Goal: Task Accomplishment & Management: Manage account settings

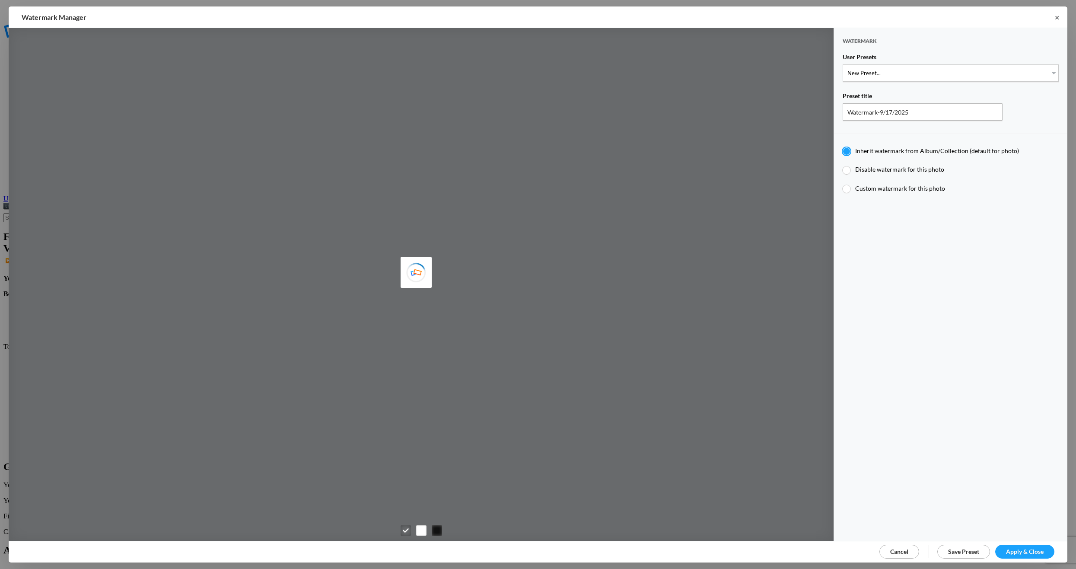
type input "[PERSON_NAME]"
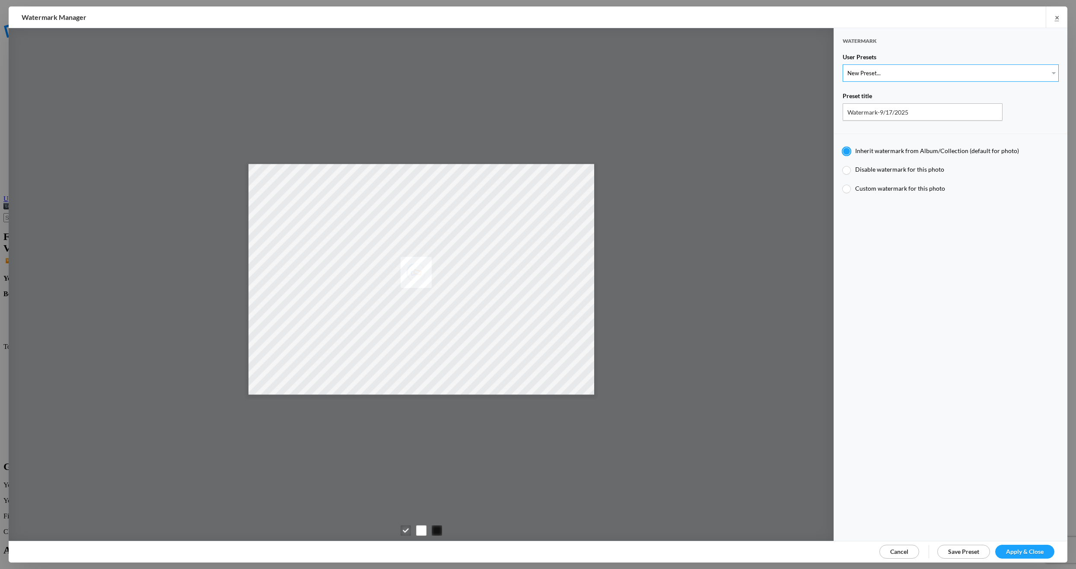
click at [1049, 70] on select "New Preset... [PERSON_NAME]" at bounding box center [951, 72] width 216 height 17
select select "1: Object"
click at [843, 64] on select "New Preset... Michael R Mock" at bounding box center [951, 72] width 216 height 17
type input "Michael R Mock"
radio input "false"
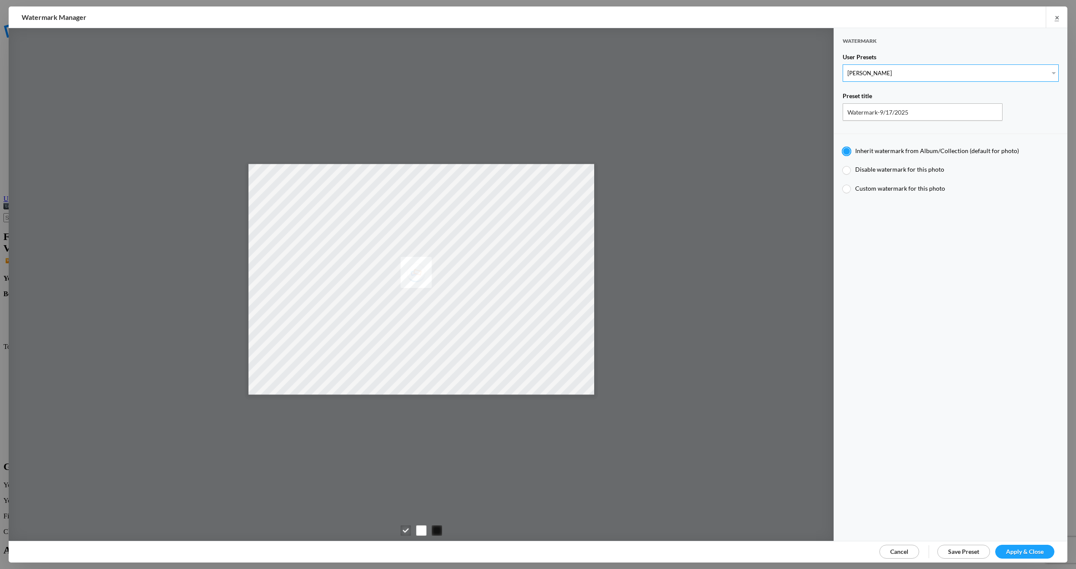
radio input "true"
type input "Michael R Mock"
radio input "false"
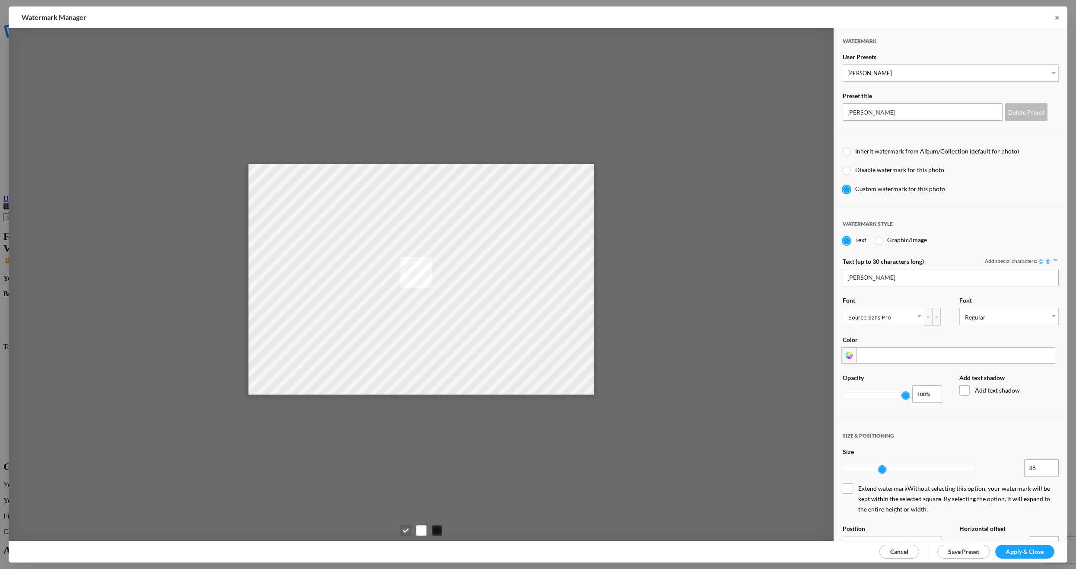
click at [1019, 548] on span "Apply & Close" at bounding box center [1025, 551] width 38 height 7
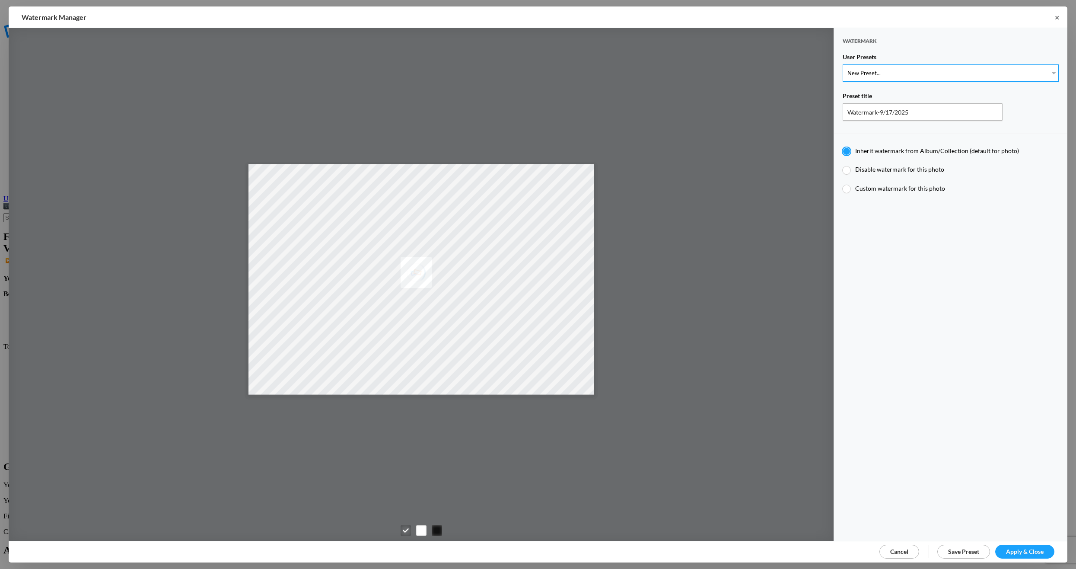
click at [1047, 69] on select "New Preset... Michael R Mock" at bounding box center [951, 72] width 216 height 17
select select "1: Object"
click at [843, 64] on select "New Preset... [PERSON_NAME]" at bounding box center [951, 72] width 216 height 17
type input "[PERSON_NAME]"
radio input "false"
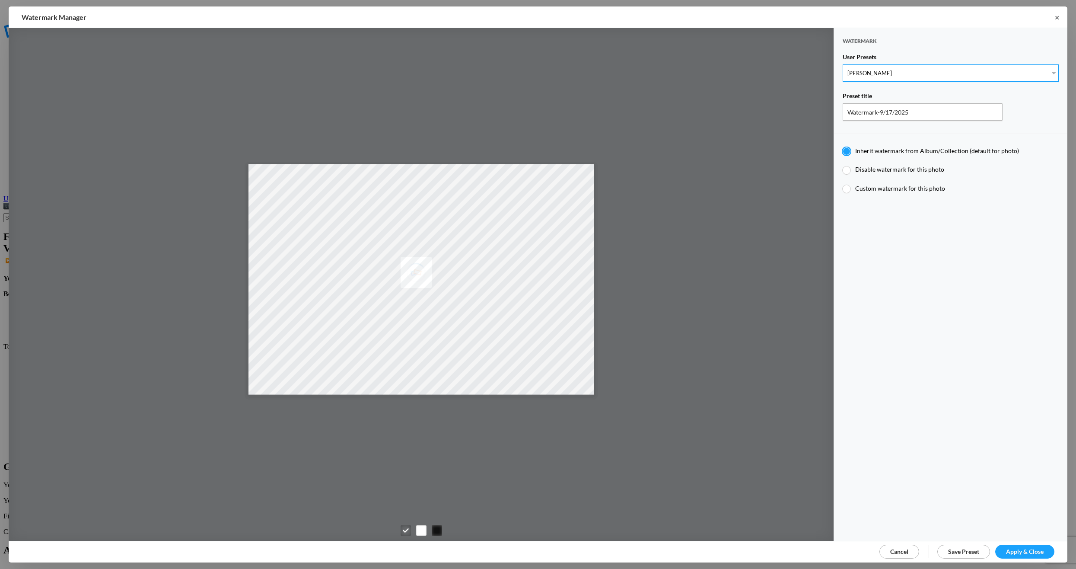
radio input "true"
type input "[PERSON_NAME]"
radio input "false"
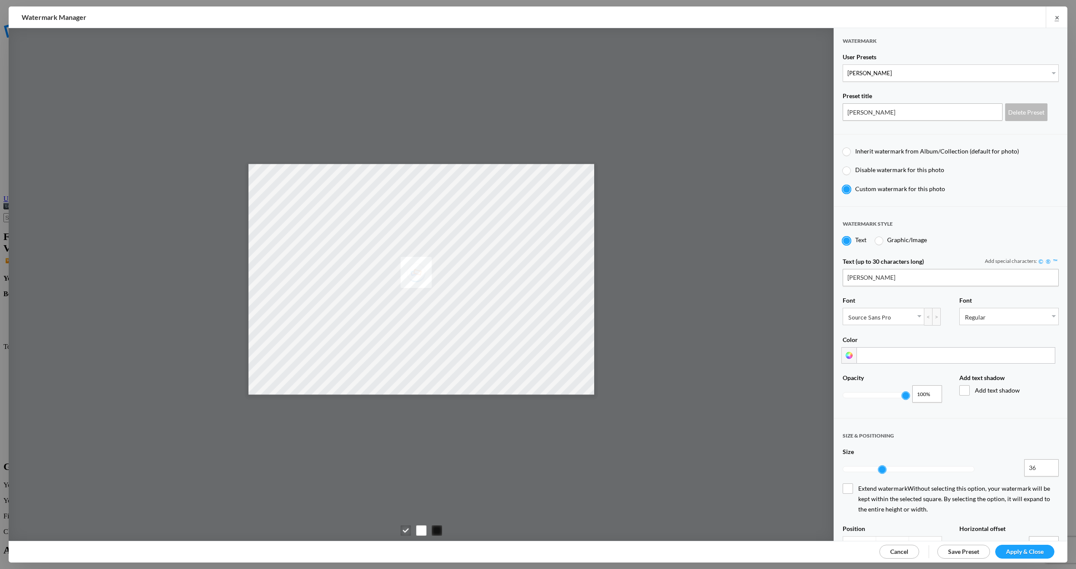
click at [1013, 550] on span "Apply & Close" at bounding box center [1025, 551] width 38 height 7
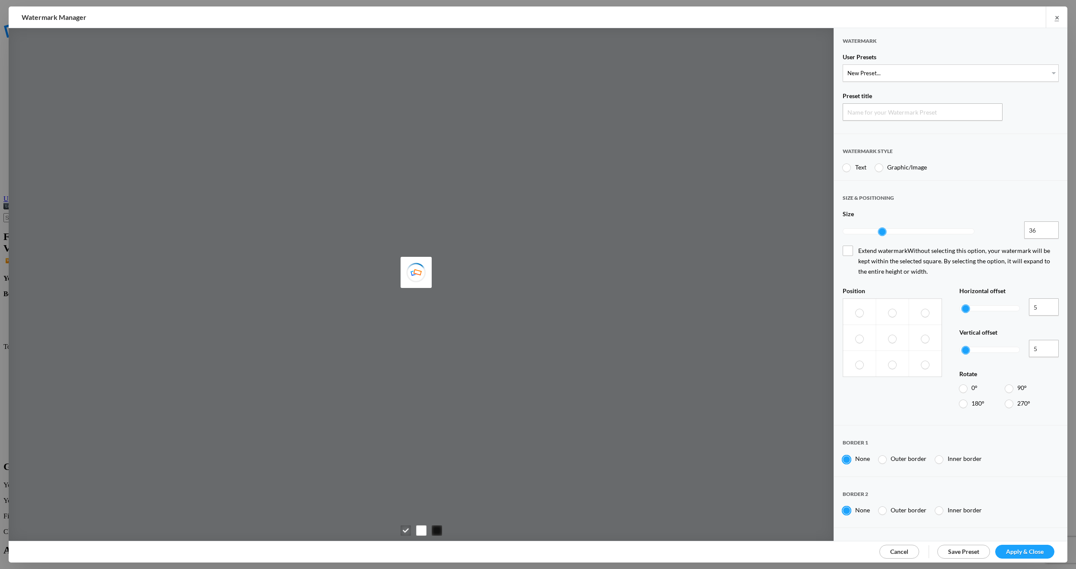
type input "Watermark-9/17/2025"
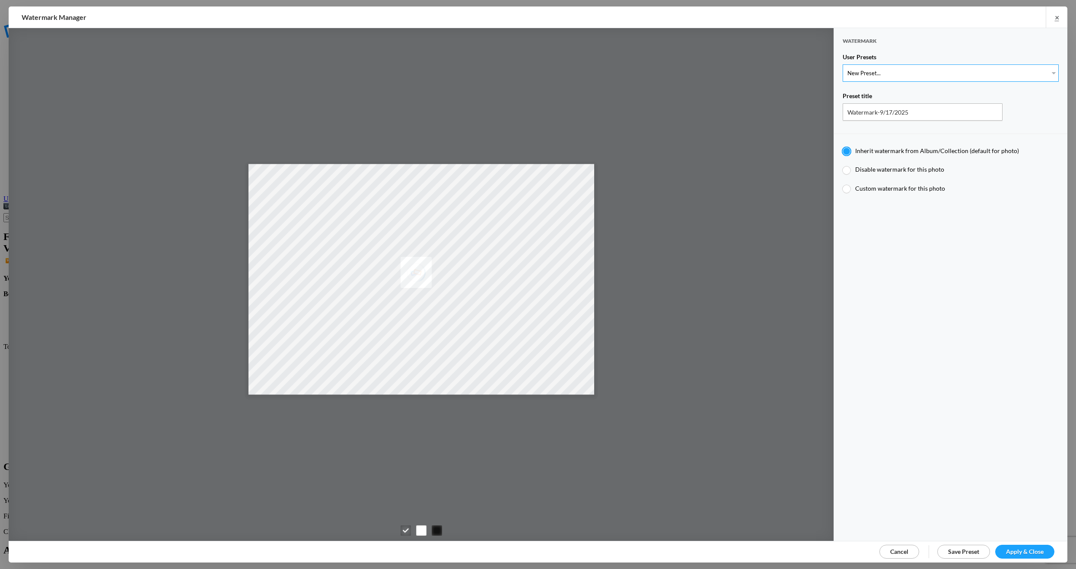
click at [1048, 69] on select "New Preset... Michael R Mock" at bounding box center [951, 72] width 216 height 17
select select "1: Object"
click at [843, 64] on select "New Preset... Michael R Mock" at bounding box center [951, 72] width 216 height 17
type input "Michael R Mock"
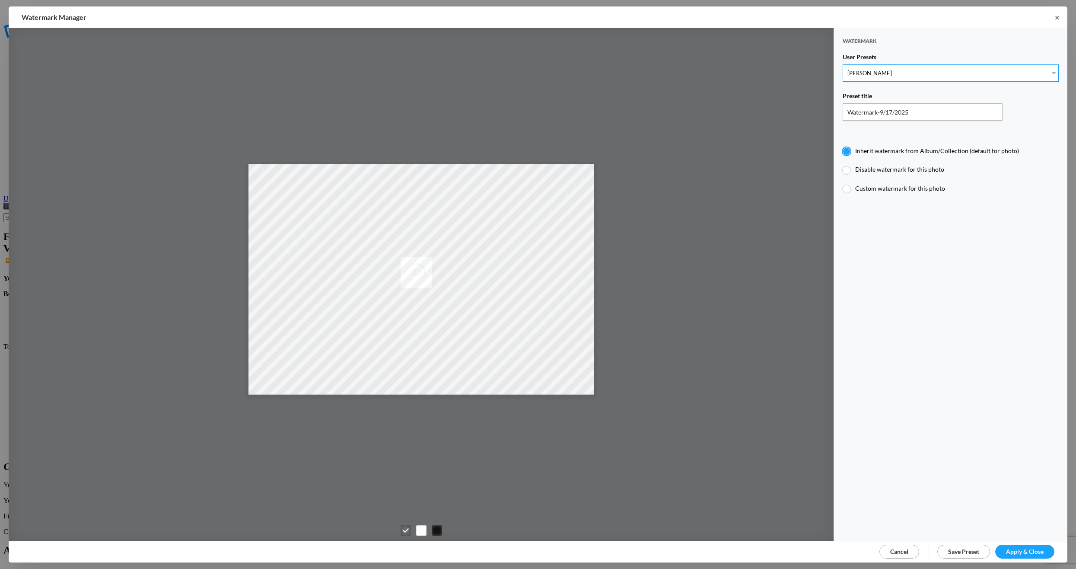
radio input "false"
radio input "true"
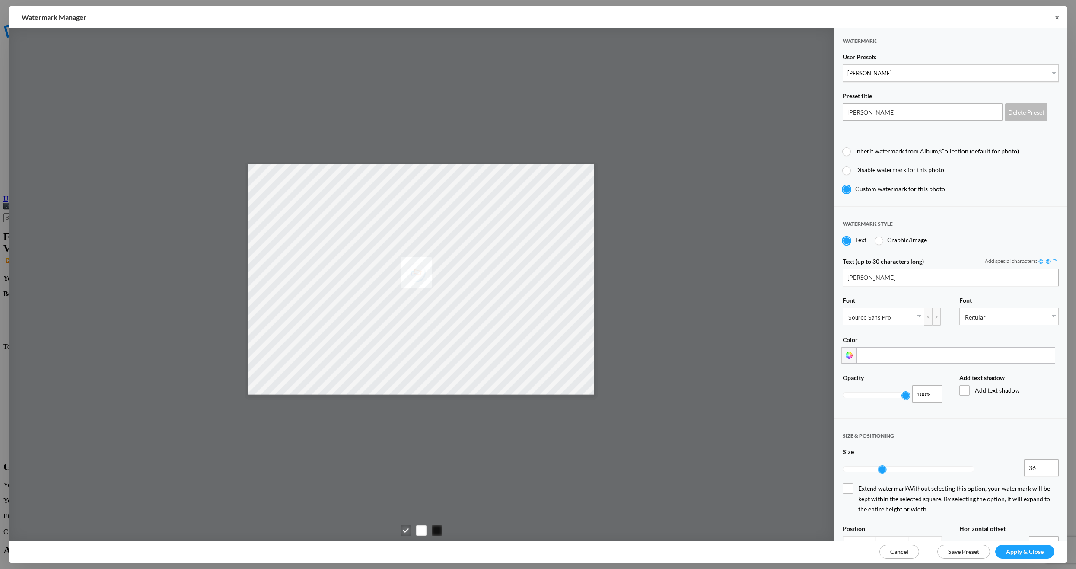
click at [1025, 548] on span "Apply & Close" at bounding box center [1025, 551] width 38 height 7
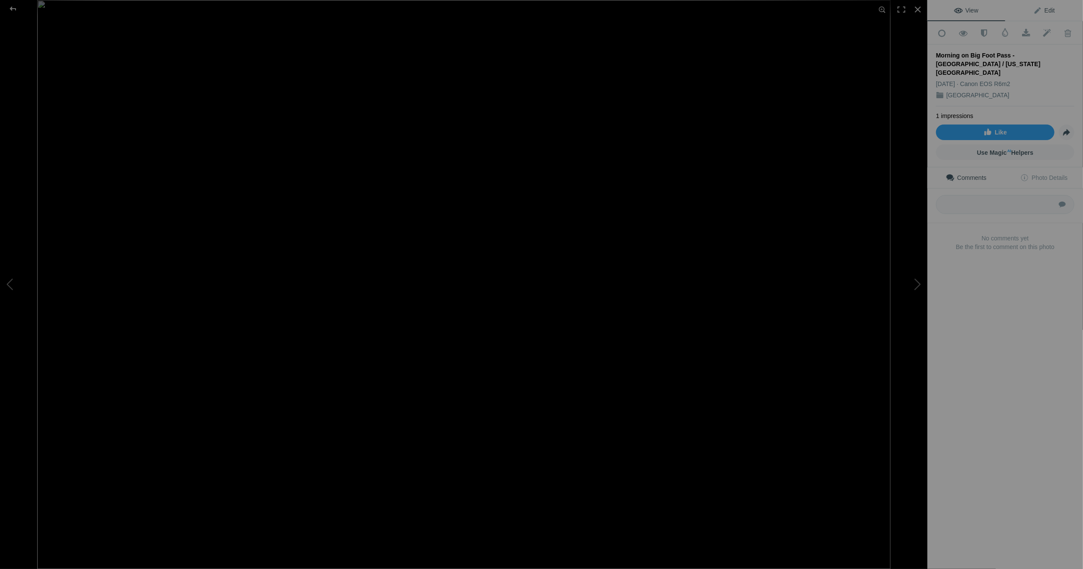
click at [1037, 7] on span "Edit" at bounding box center [1044, 10] width 22 height 7
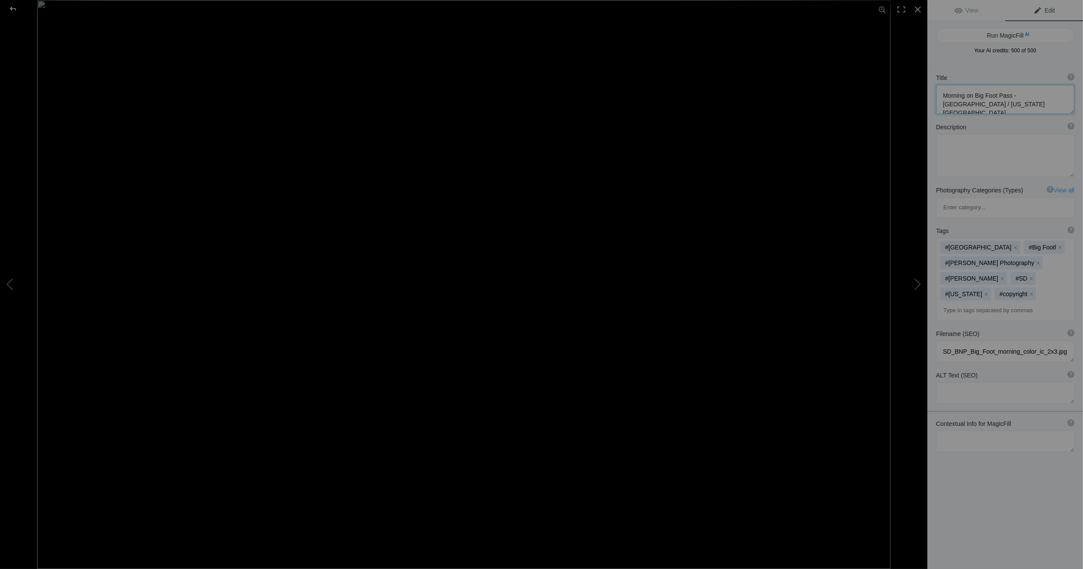
drag, startPoint x: 1033, startPoint y: 101, endPoint x: 939, endPoint y: 97, distance: 93.4
click at [939, 97] on textarea at bounding box center [1005, 99] width 138 height 29
click at [12, 7] on div at bounding box center [12, 8] width 31 height 17
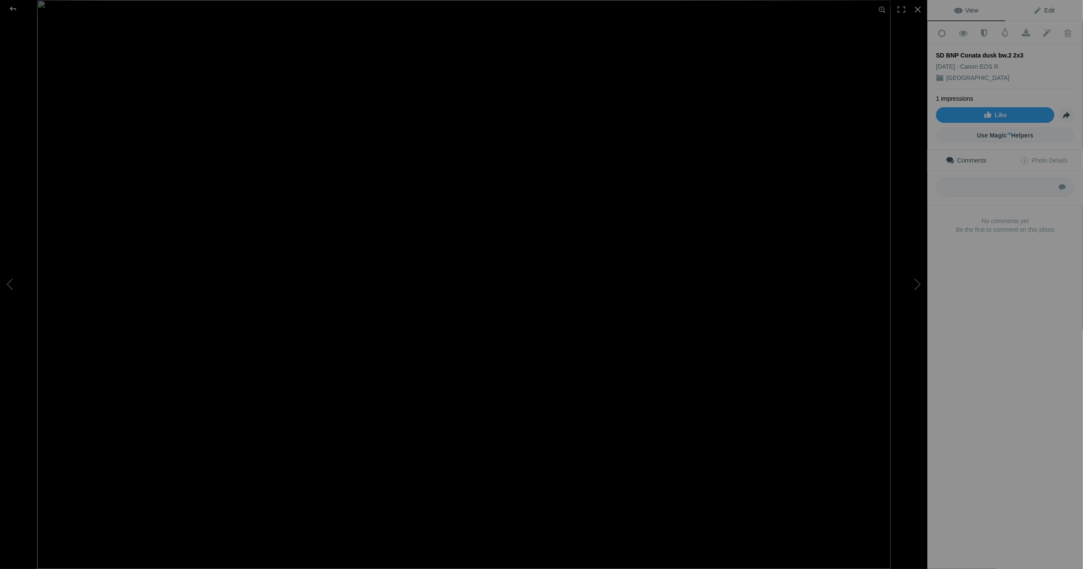
click at [1033, 9] on span "Edit" at bounding box center [1044, 10] width 22 height 7
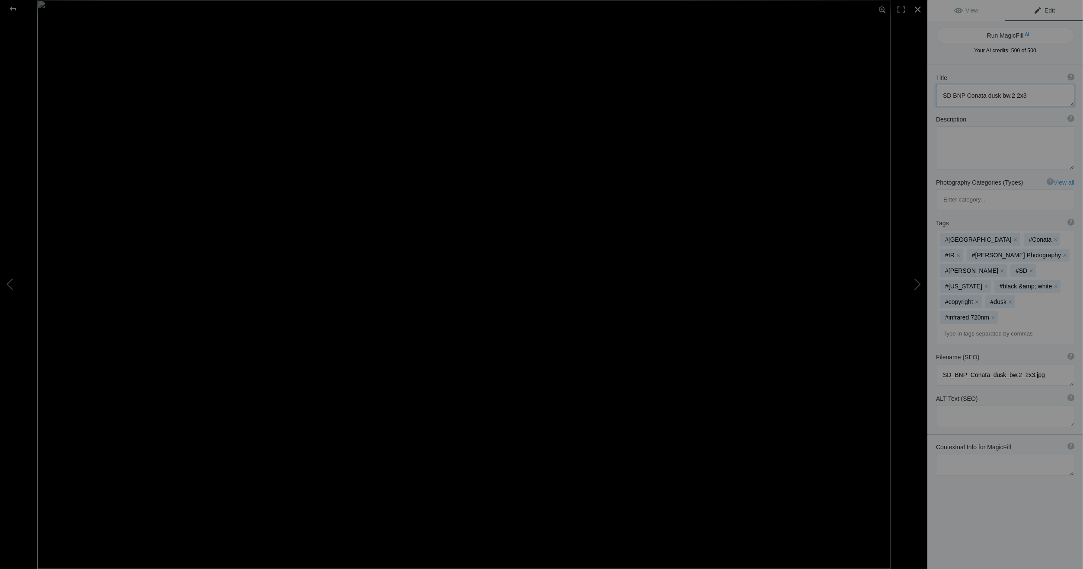
drag, startPoint x: 1025, startPoint y: 96, endPoint x: 929, endPoint y: 99, distance: 96.0
click at [929, 99] on div "Title ? Photo title is one of the highest used Search Engine ranking criteria a…" at bounding box center [1005, 89] width 156 height 41
paste textarea "Morning on Big Foot Pass - [GEOGRAPHIC_DATA] / [US_STATE] [GEOGRAPHIC_DATA]"
drag, startPoint x: 1009, startPoint y: 94, endPoint x: 943, endPoint y: 95, distance: 66.6
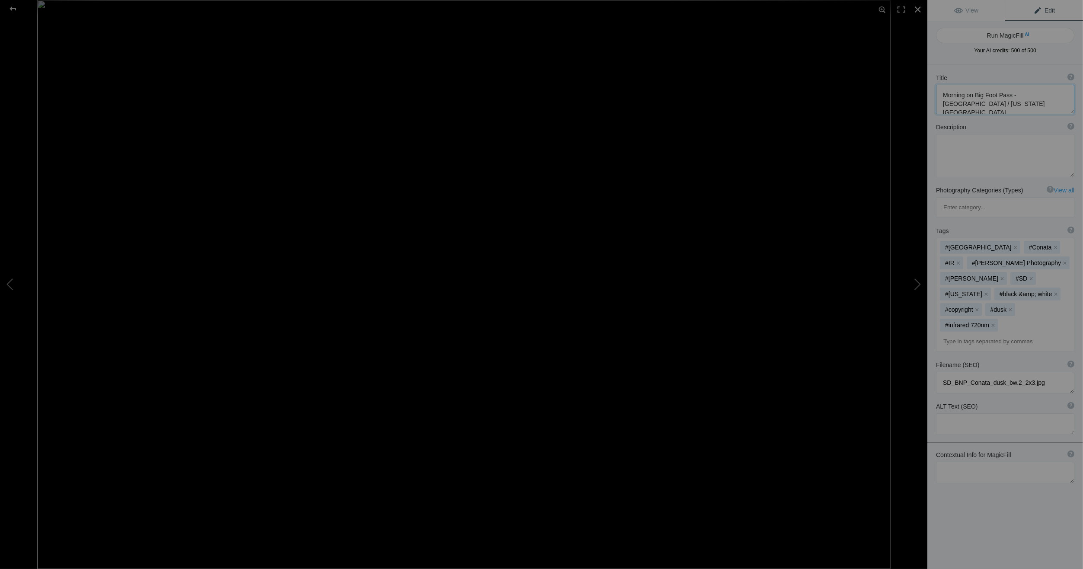
click at [943, 95] on textarea at bounding box center [1005, 99] width 138 height 29
click at [995, 102] on textarea at bounding box center [1005, 99] width 138 height 29
click at [996, 103] on textarea at bounding box center [1005, 99] width 138 height 29
type textarea "Dusk at [GEOGRAPHIC_DATA] / [US_STATE] [GEOGRAPHIC_DATA]"
click at [12, 6] on div at bounding box center [12, 8] width 31 height 17
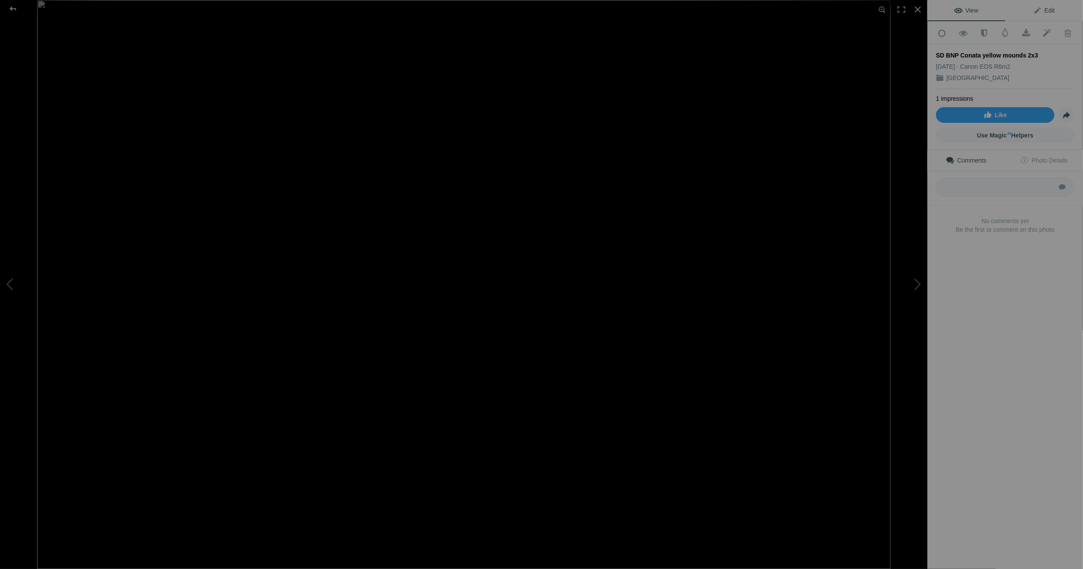
click at [1043, 8] on span "Edit" at bounding box center [1044, 10] width 22 height 7
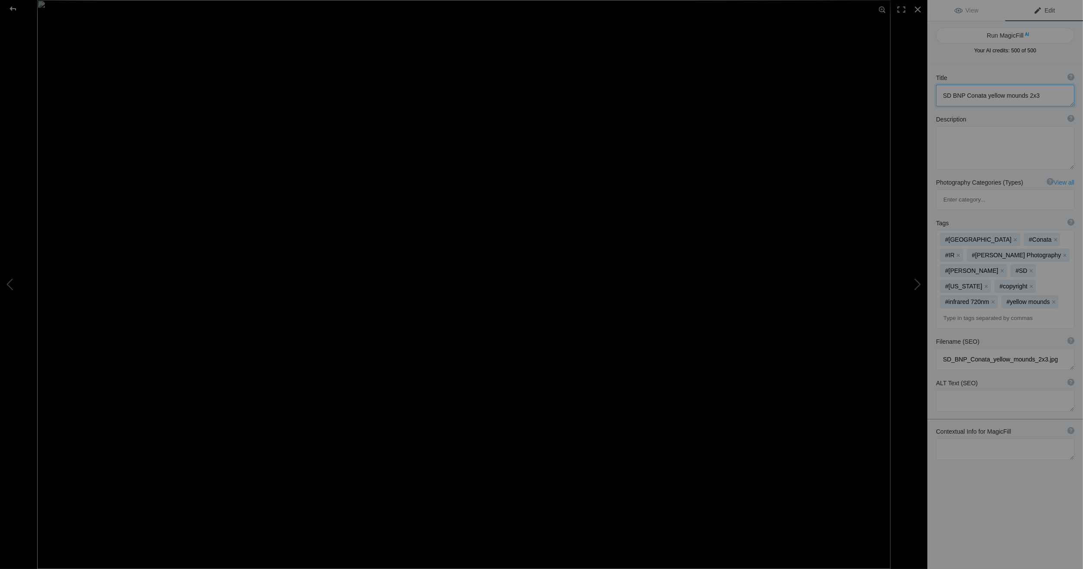
drag, startPoint x: 1040, startPoint y: 94, endPoint x: 939, endPoint y: 96, distance: 100.3
click at [939, 96] on textarea at bounding box center [1005, 96] width 138 height 22
paste textarea "Morning on Big Foot Pass - [GEOGRAPHIC_DATA] / [US_STATE] [GEOGRAPHIC_DATA]"
drag, startPoint x: 1008, startPoint y: 93, endPoint x: 940, endPoint y: 96, distance: 68.3
click at [940, 96] on textarea at bounding box center [1005, 99] width 138 height 29
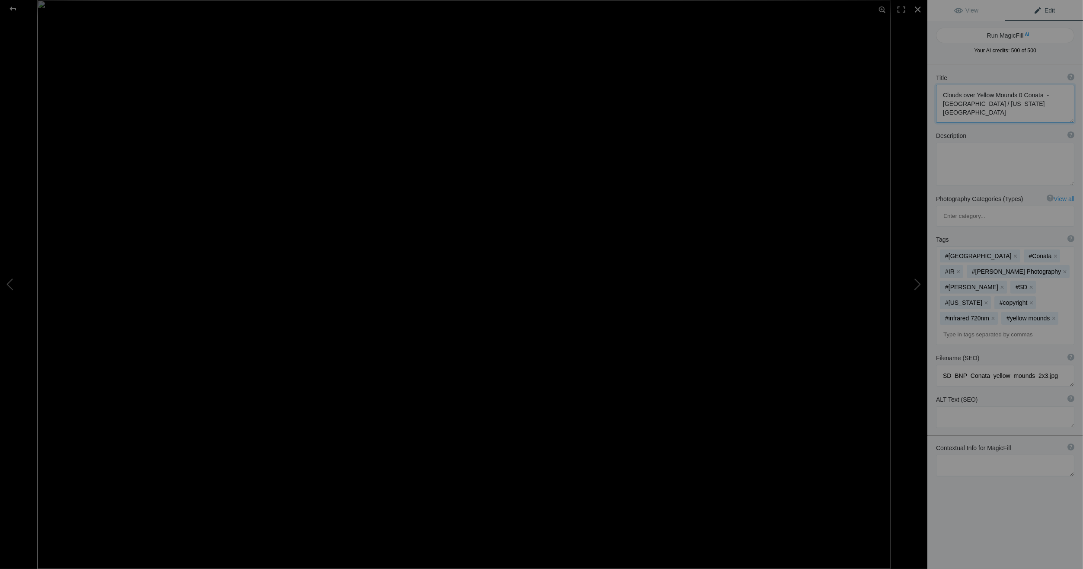
click at [1017, 93] on textarea at bounding box center [1005, 104] width 138 height 38
click at [1016, 95] on textarea at bounding box center [1005, 104] width 138 height 38
click at [957, 114] on textarea at bounding box center [1005, 104] width 138 height 38
type textarea "Clouds over [GEOGRAPHIC_DATA] - [GEOGRAPHIC_DATA] - [GEOGRAPHIC_DATA] / [US_STA…"
click at [13, 8] on div at bounding box center [12, 8] width 31 height 17
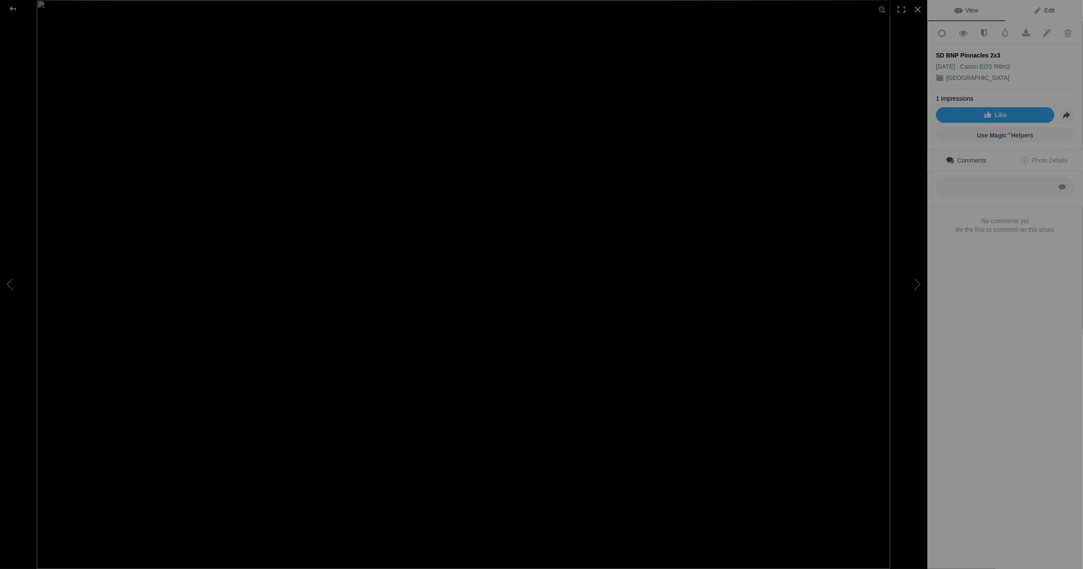
click at [1043, 7] on span "Edit" at bounding box center [1044, 10] width 22 height 7
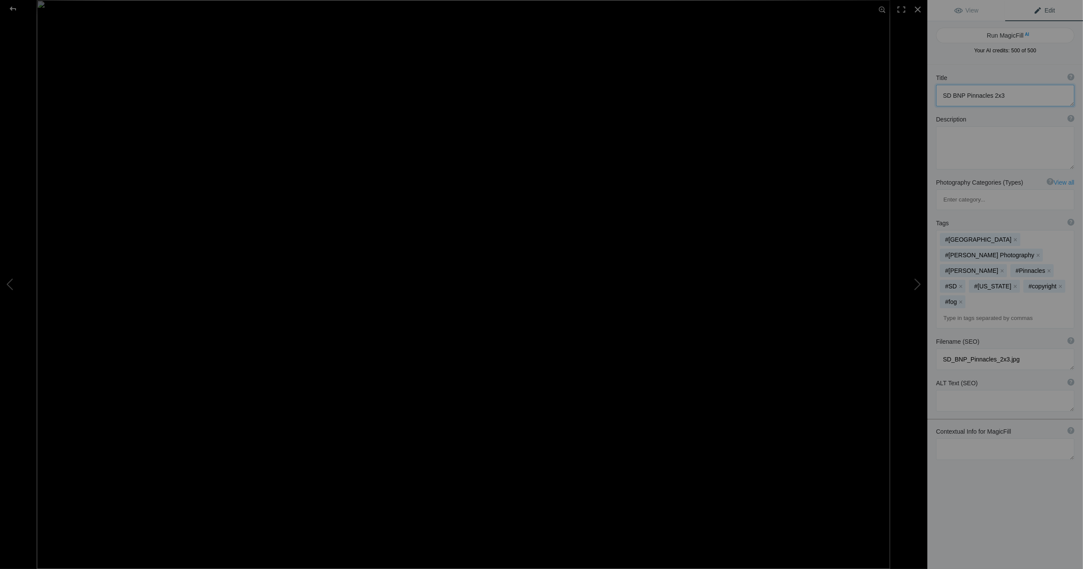
drag, startPoint x: 1004, startPoint y: 94, endPoint x: 942, endPoint y: 101, distance: 62.2
click at [942, 101] on textarea at bounding box center [1005, 96] width 138 height 22
paste textarea "Morning on Big Foot Pass - [GEOGRAPHIC_DATA] / [US_STATE] [GEOGRAPHIC_DATA]"
drag, startPoint x: 1009, startPoint y: 93, endPoint x: 941, endPoint y: 99, distance: 68.2
click at [942, 97] on textarea at bounding box center [1005, 99] width 138 height 29
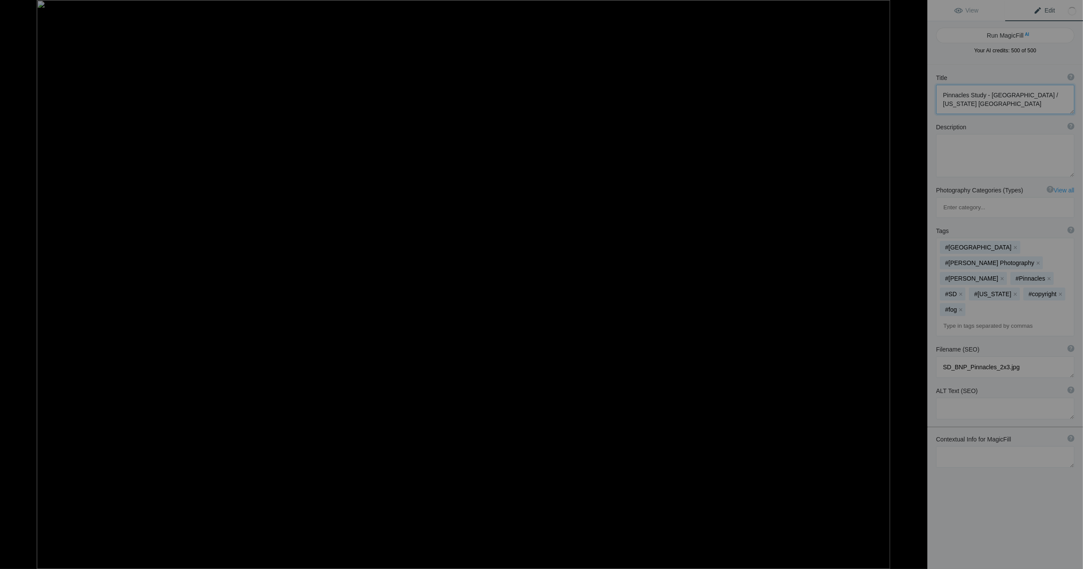
scroll to position [0, 0]
drag, startPoint x: 985, startPoint y: 95, endPoint x: 970, endPoint y: 95, distance: 15.6
click at [970, 95] on textarea at bounding box center [1005, 99] width 138 height 29
click at [943, 96] on textarea at bounding box center [1005, 99] width 138 height 29
click at [997, 105] on textarea at bounding box center [1005, 99] width 138 height 29
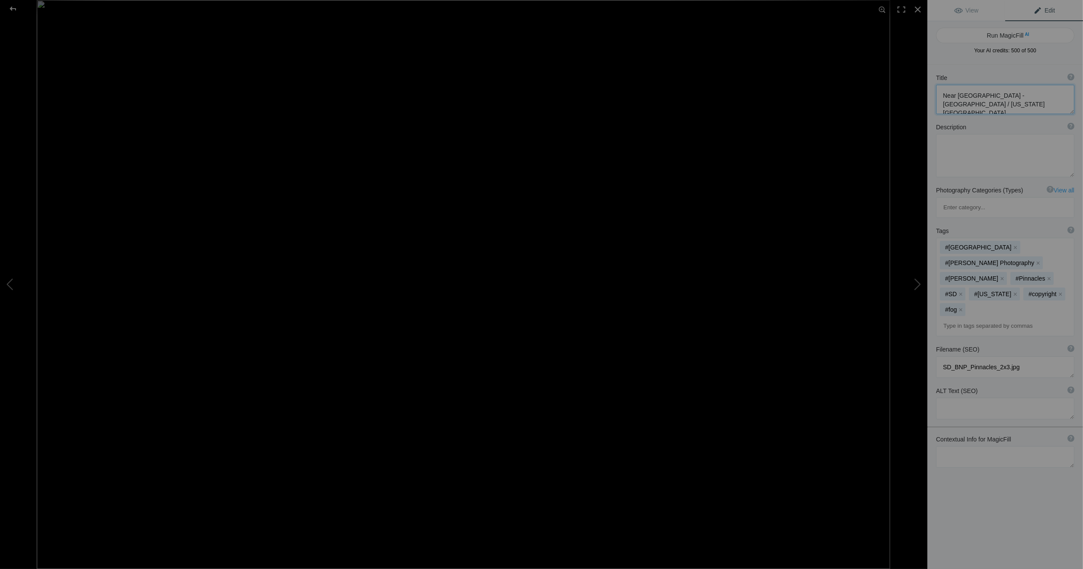
type textarea "Near [GEOGRAPHIC_DATA] - [GEOGRAPHIC_DATA] / [US_STATE] [GEOGRAPHIC_DATA]"
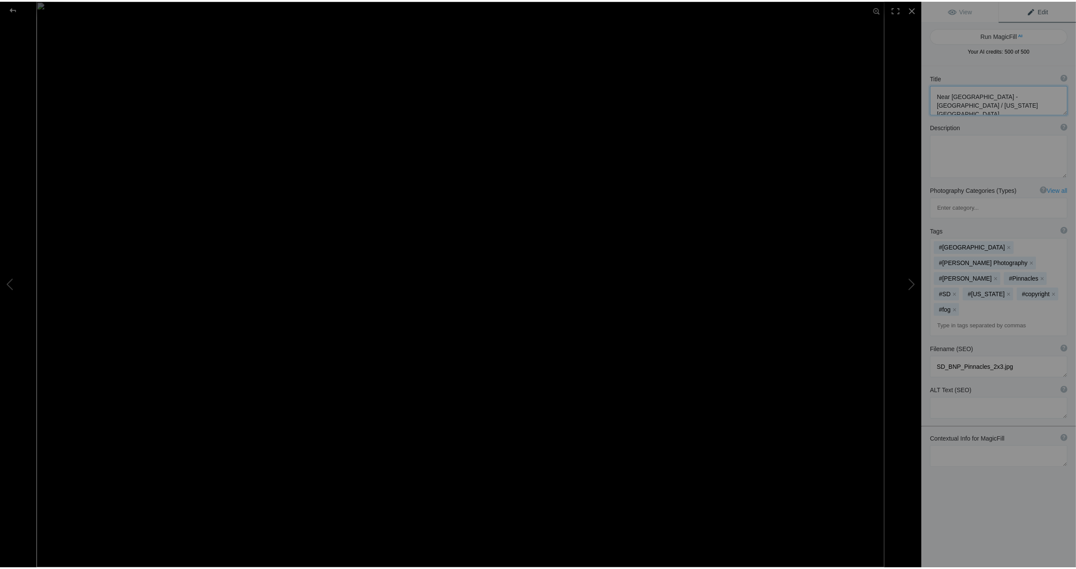
scroll to position [0, 0]
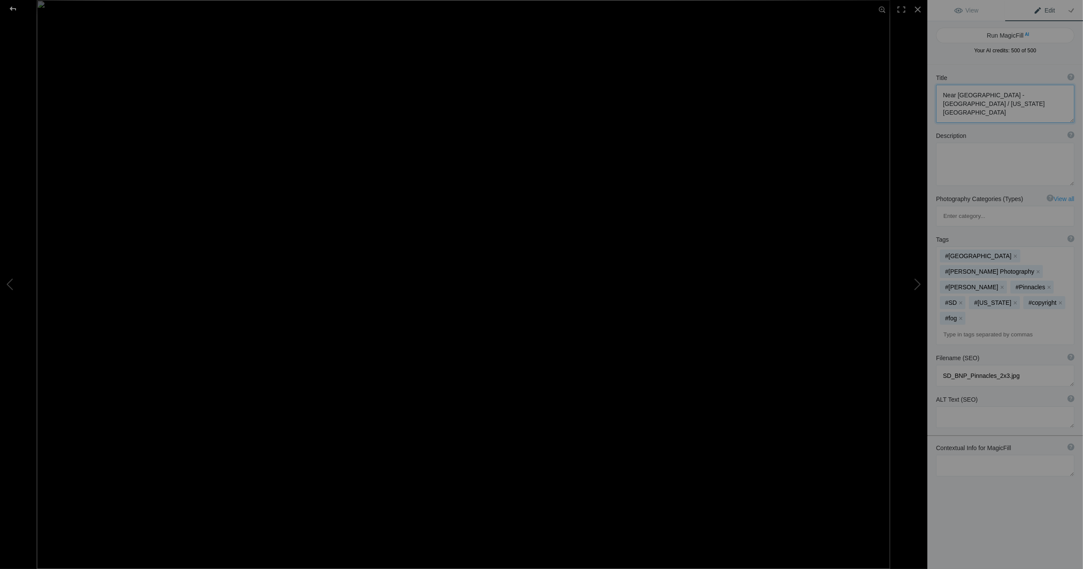
click at [15, 7] on div at bounding box center [12, 8] width 31 height 17
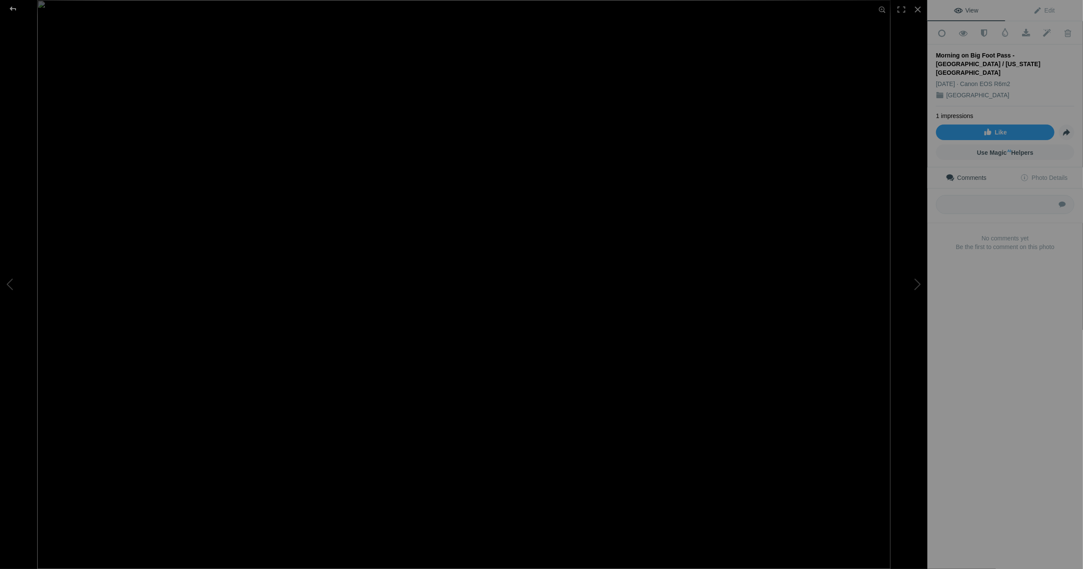
click at [14, 7] on div at bounding box center [12, 8] width 31 height 17
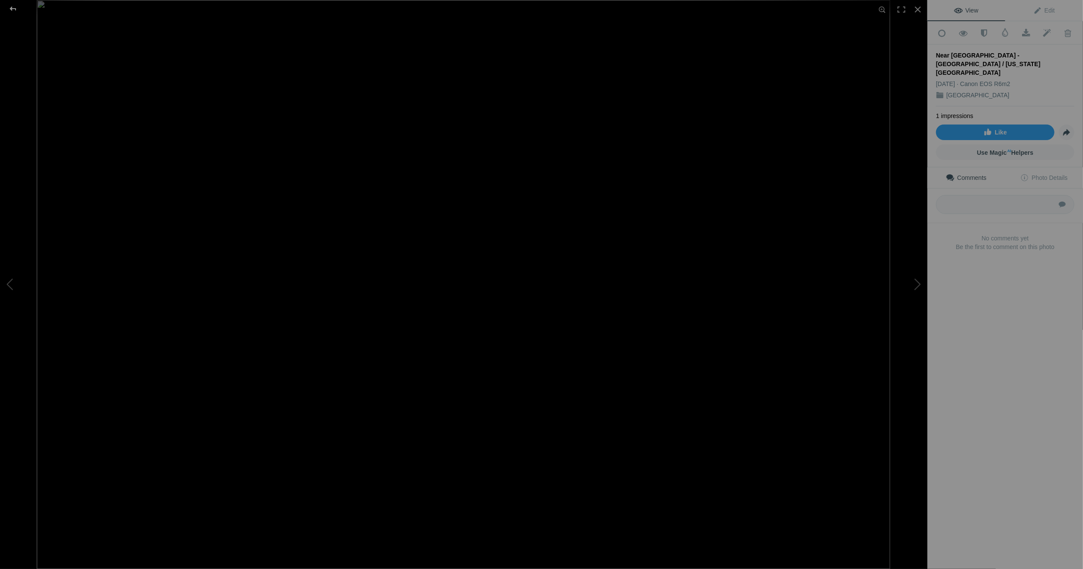
click at [13, 7] on div at bounding box center [12, 8] width 31 height 17
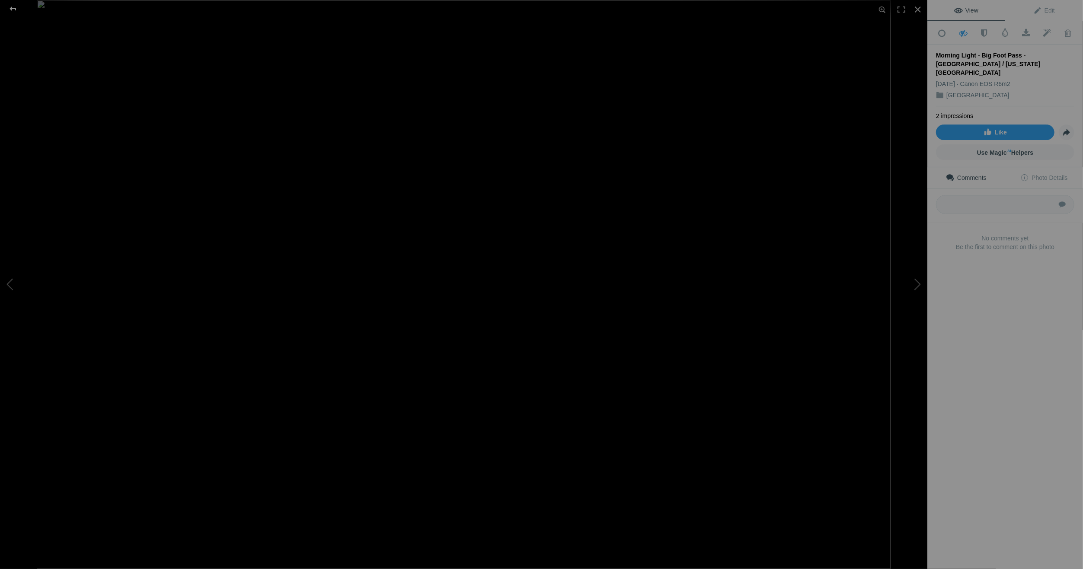
click at [12, 7] on div at bounding box center [12, 8] width 31 height 17
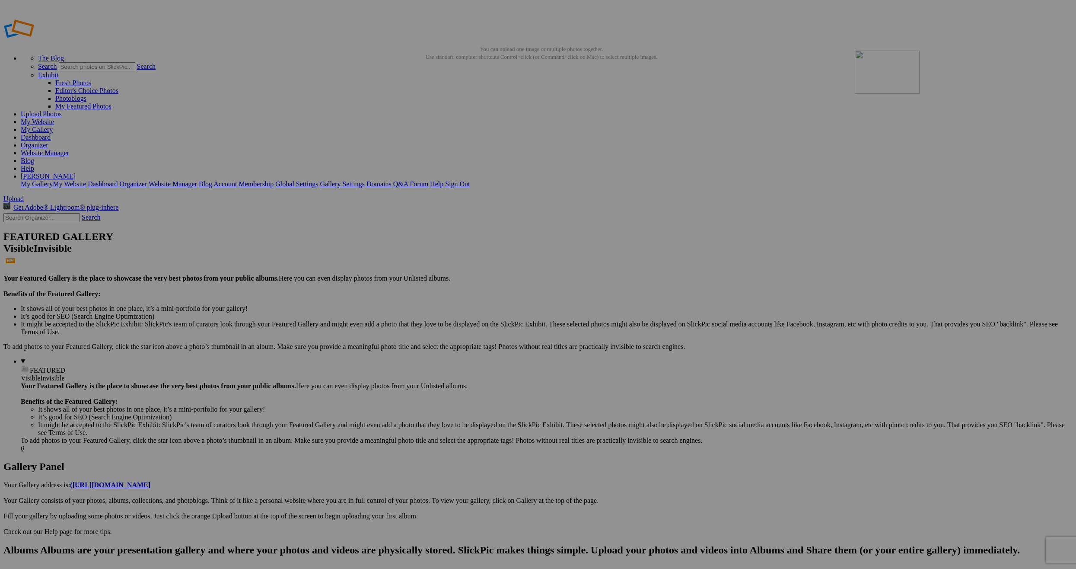
drag, startPoint x: 395, startPoint y: 133, endPoint x: 979, endPoint y: 113, distance: 585.2
drag, startPoint x: 319, startPoint y: 131, endPoint x: 915, endPoint y: 112, distance: 596.8
drag, startPoint x: 233, startPoint y: 135, endPoint x: 827, endPoint y: 123, distance: 594.4
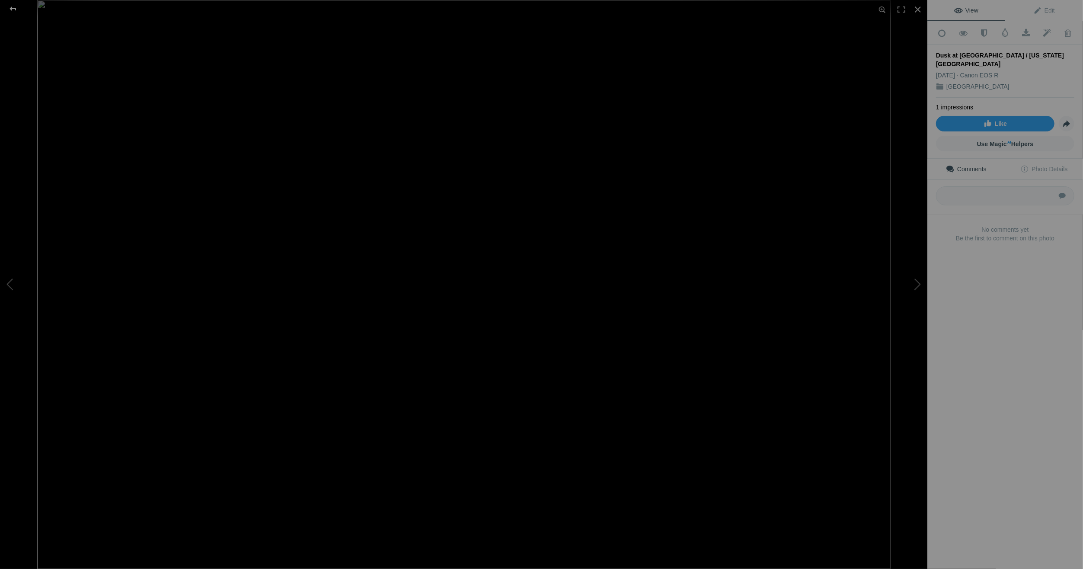
click at [12, 6] on div at bounding box center [12, 8] width 31 height 17
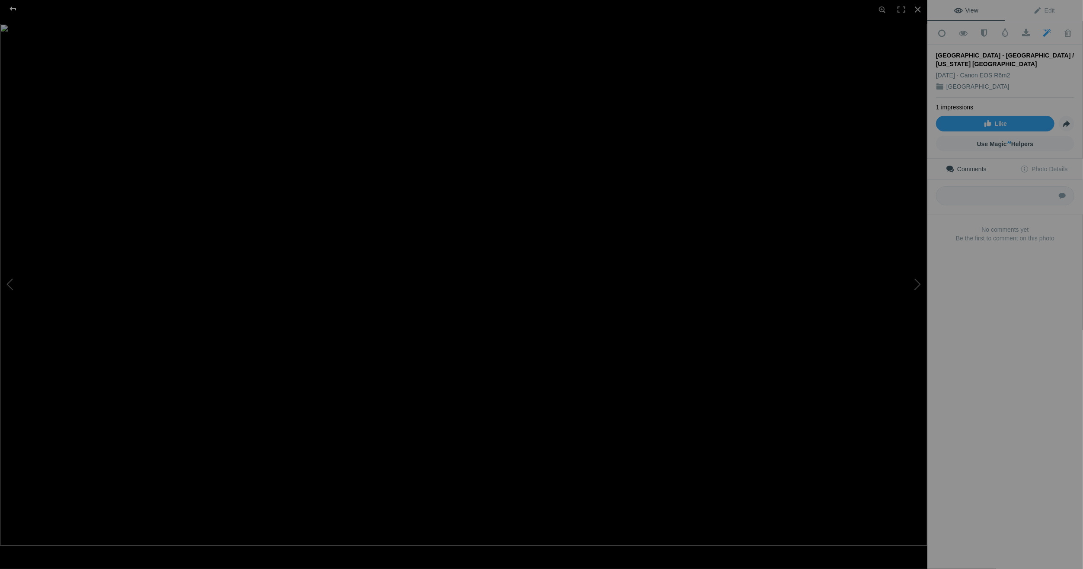
click at [13, 5] on div at bounding box center [12, 8] width 31 height 17
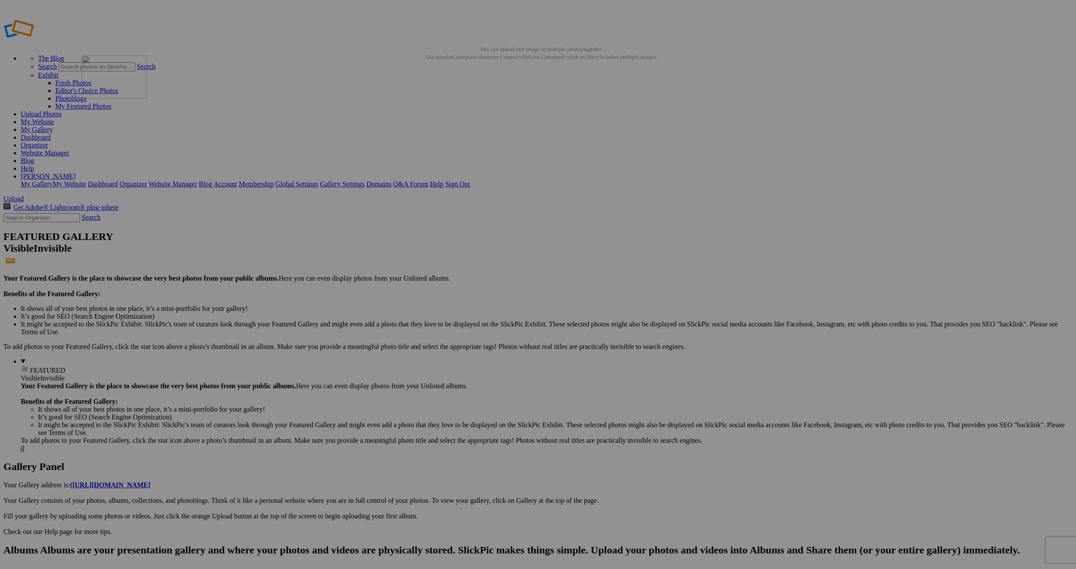
drag, startPoint x: 853, startPoint y: 131, endPoint x: 207, endPoint y: 121, distance: 646.3
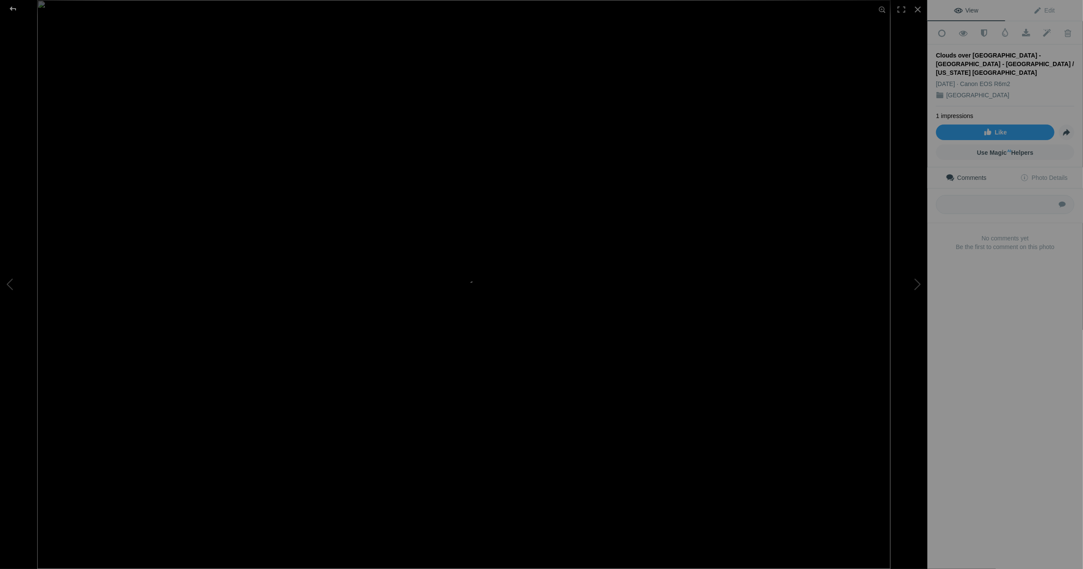
click at [14, 4] on div at bounding box center [12, 8] width 31 height 17
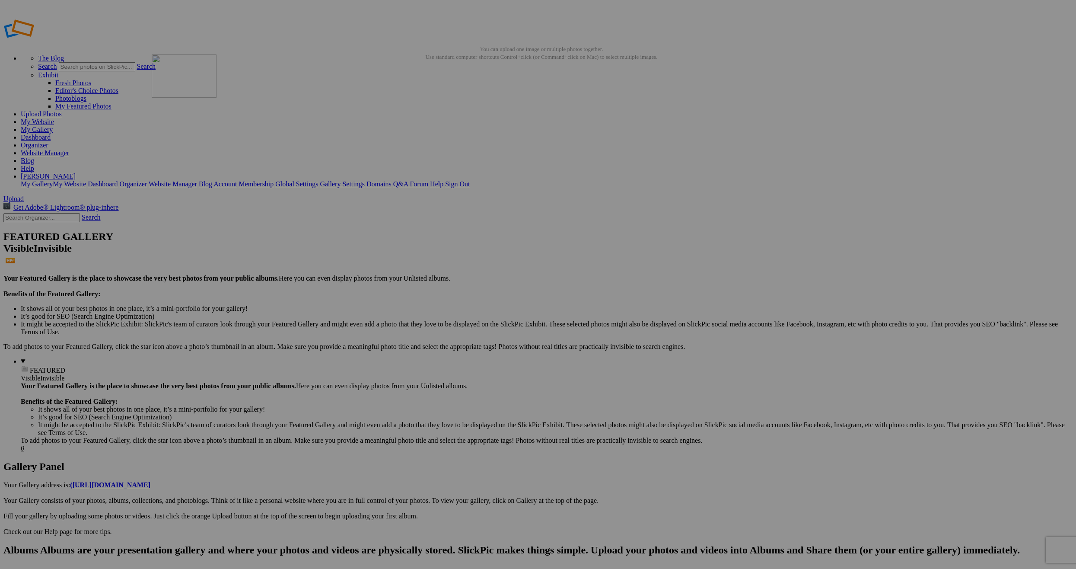
drag, startPoint x: 936, startPoint y: 128, endPoint x: 276, endPoint y: 117, distance: 659.7
drag, startPoint x: 319, startPoint y: 126, endPoint x: 209, endPoint y: 107, distance: 111.4
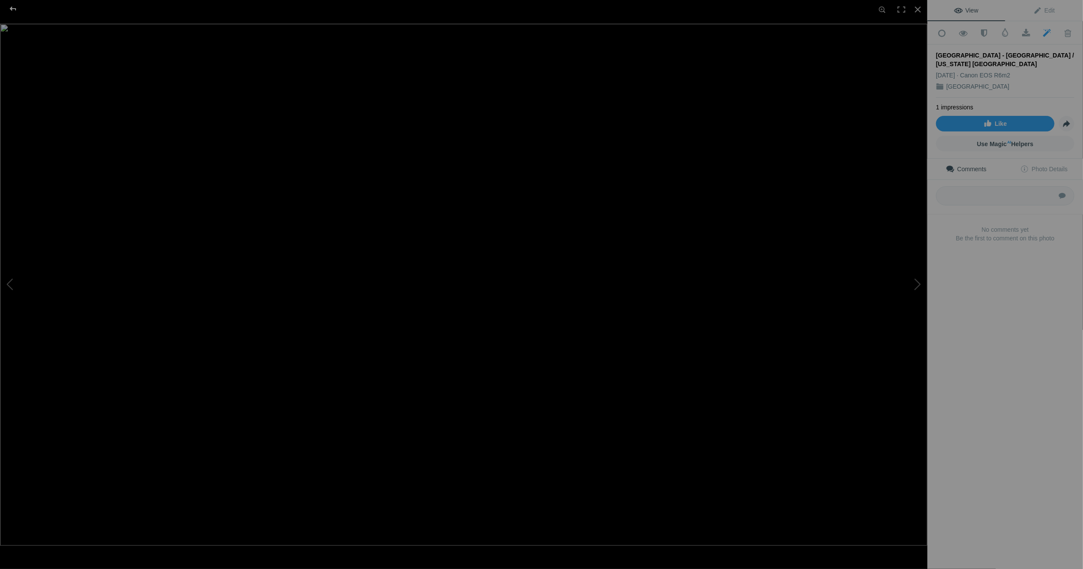
click at [12, 7] on div at bounding box center [12, 8] width 31 height 17
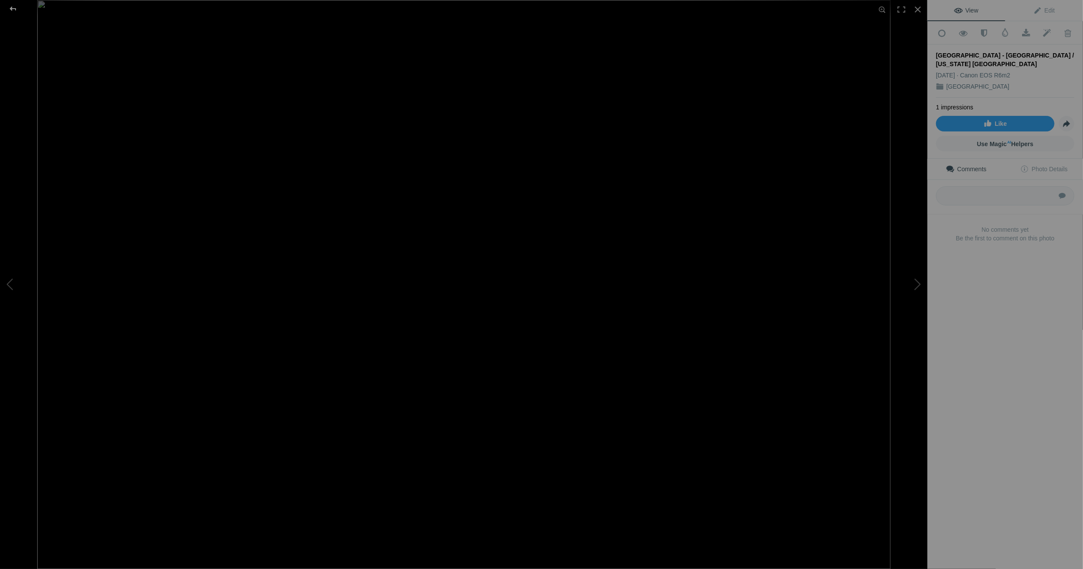
click at [12, 5] on div at bounding box center [12, 8] width 31 height 17
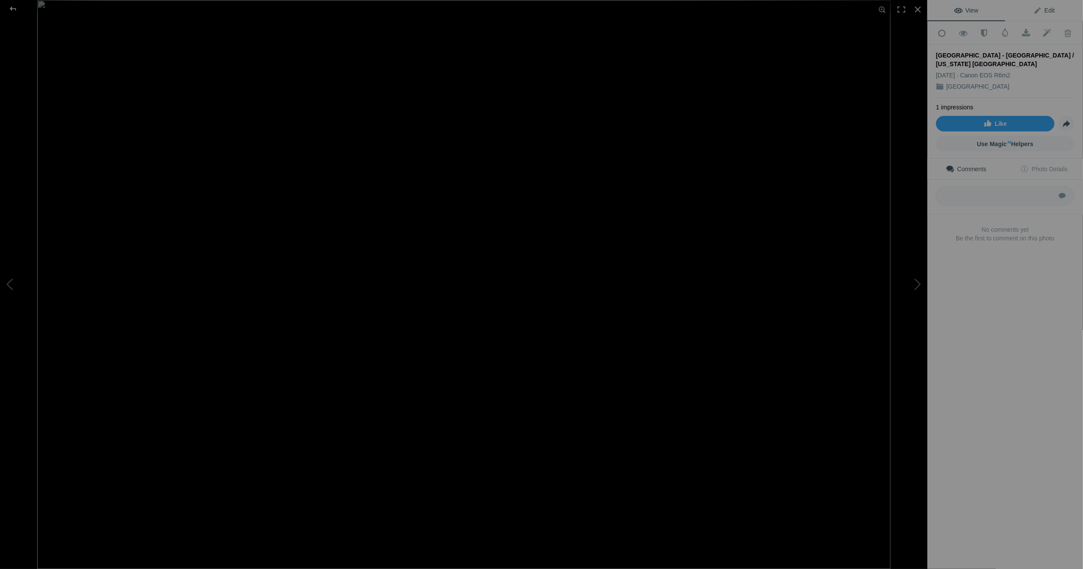
click at [1046, 7] on span "Edit" at bounding box center [1044, 10] width 22 height 7
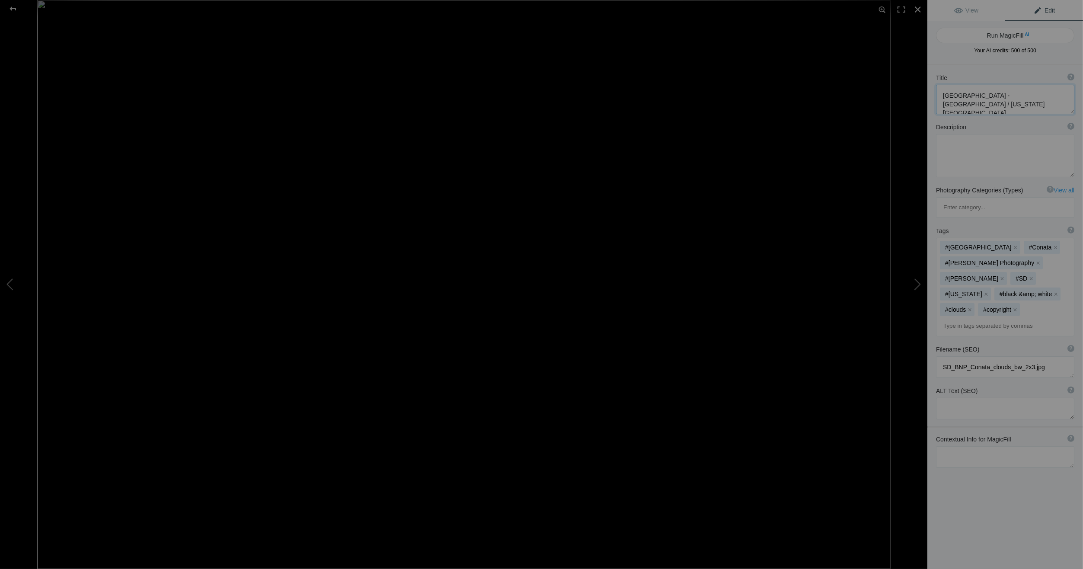
click at [944, 95] on textarea at bounding box center [1005, 99] width 138 height 29
click at [1036, 105] on textarea at bounding box center [1005, 99] width 138 height 29
type textarea "Clouds over [GEOGRAPHIC_DATA] - [GEOGRAPHIC_DATA] / [US_STATE] [GEOGRAPHIC_DATA]"
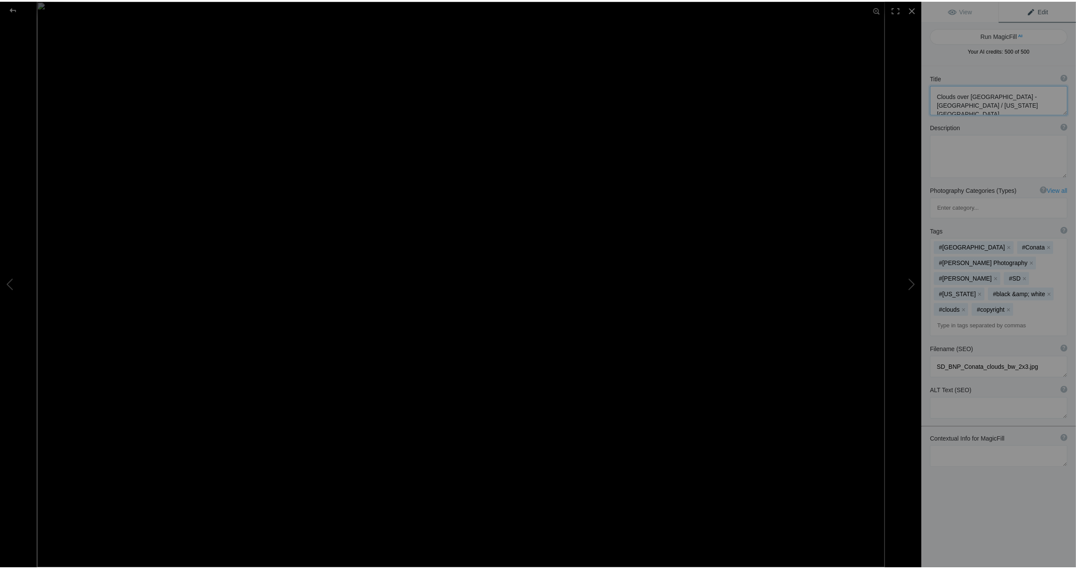
scroll to position [0, 0]
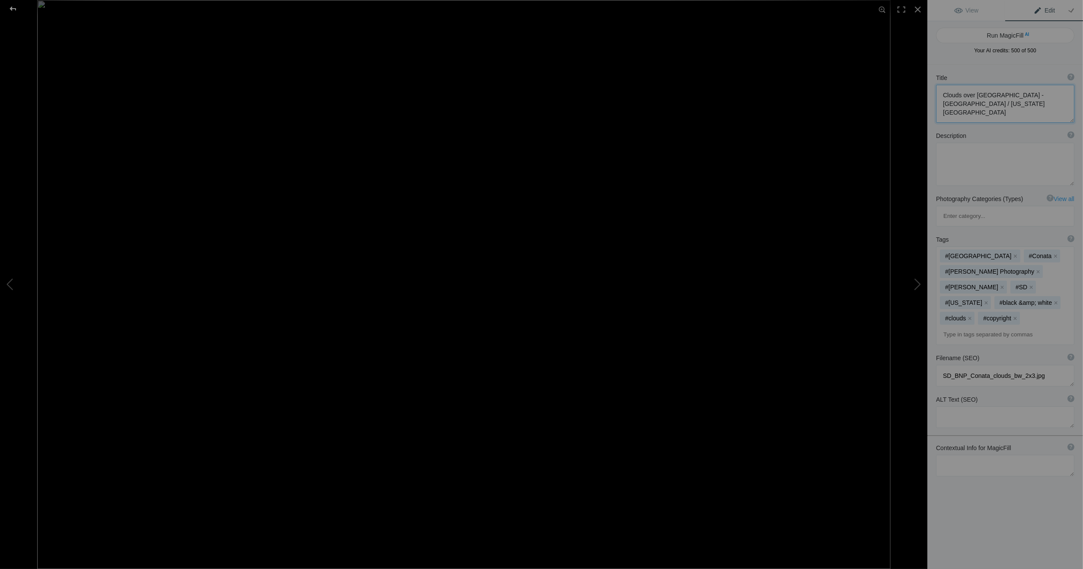
click at [15, 7] on div at bounding box center [12, 8] width 31 height 17
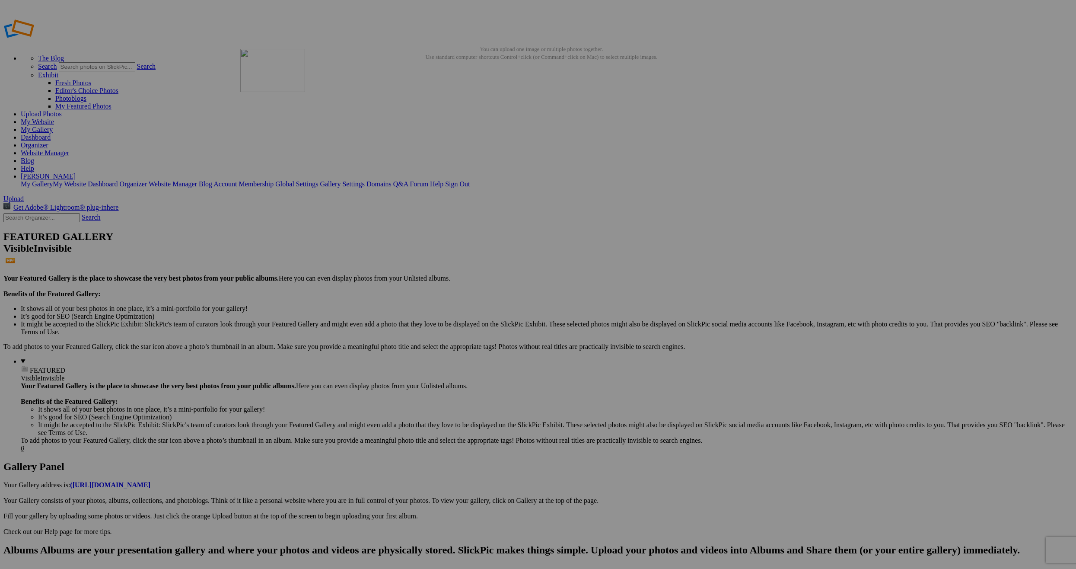
drag, startPoint x: 786, startPoint y: 128, endPoint x: 365, endPoint y: 111, distance: 421.8
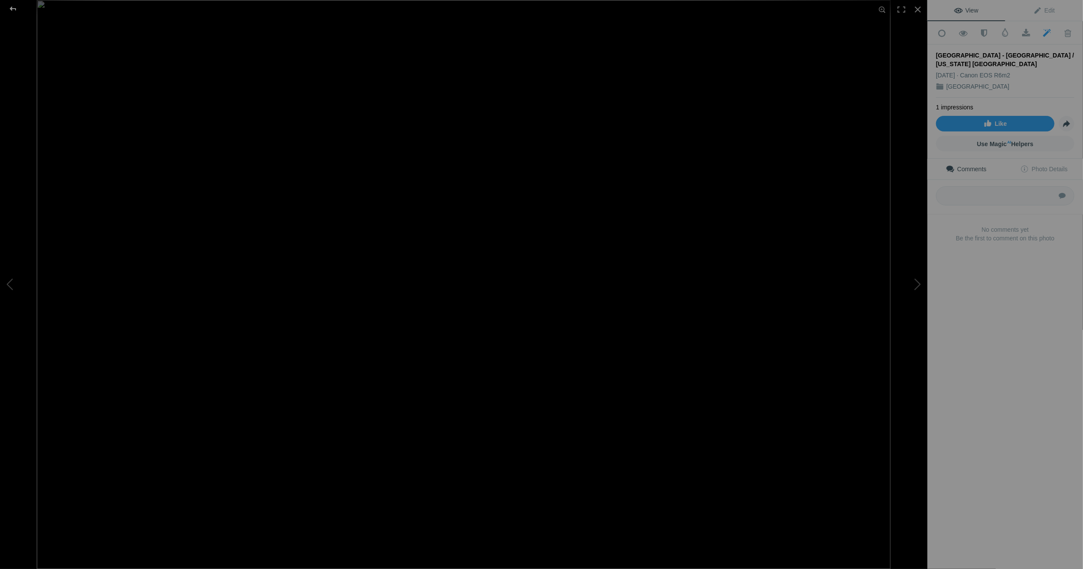
click at [13, 6] on div at bounding box center [12, 8] width 31 height 17
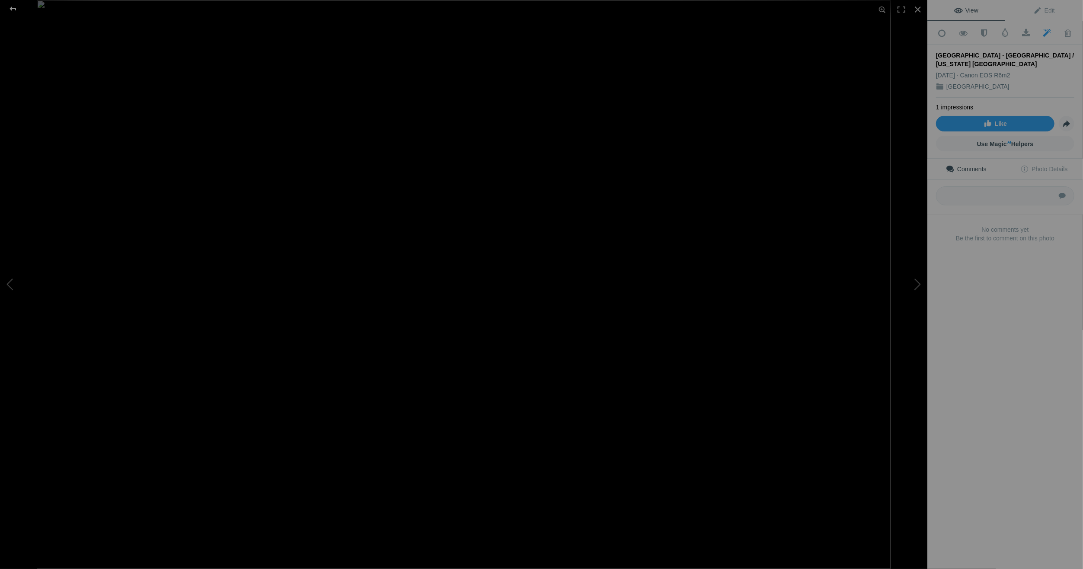
click at [17, 8] on div at bounding box center [12, 8] width 31 height 17
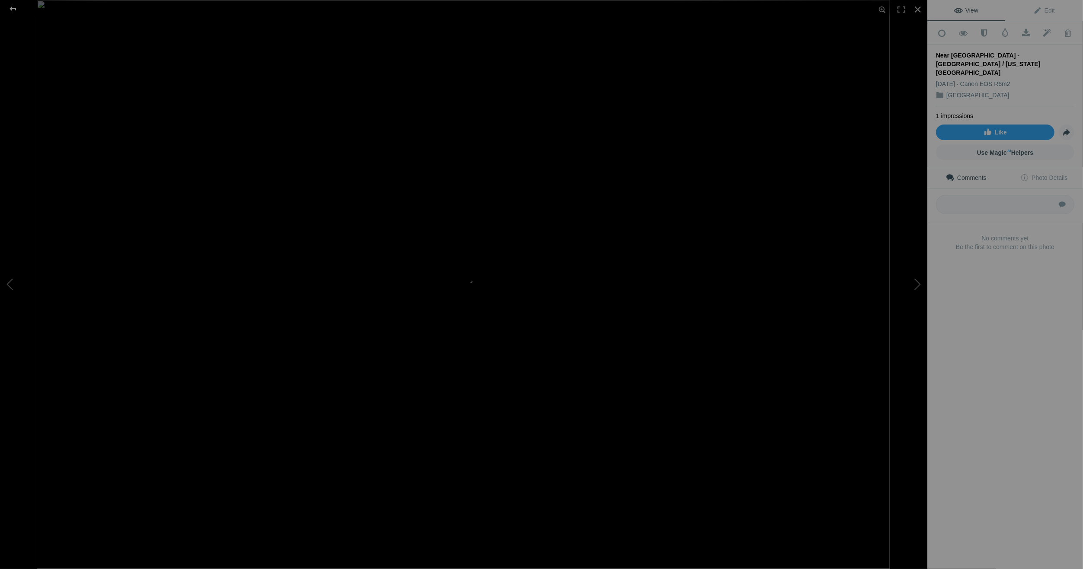
click at [16, 9] on div at bounding box center [12, 8] width 31 height 17
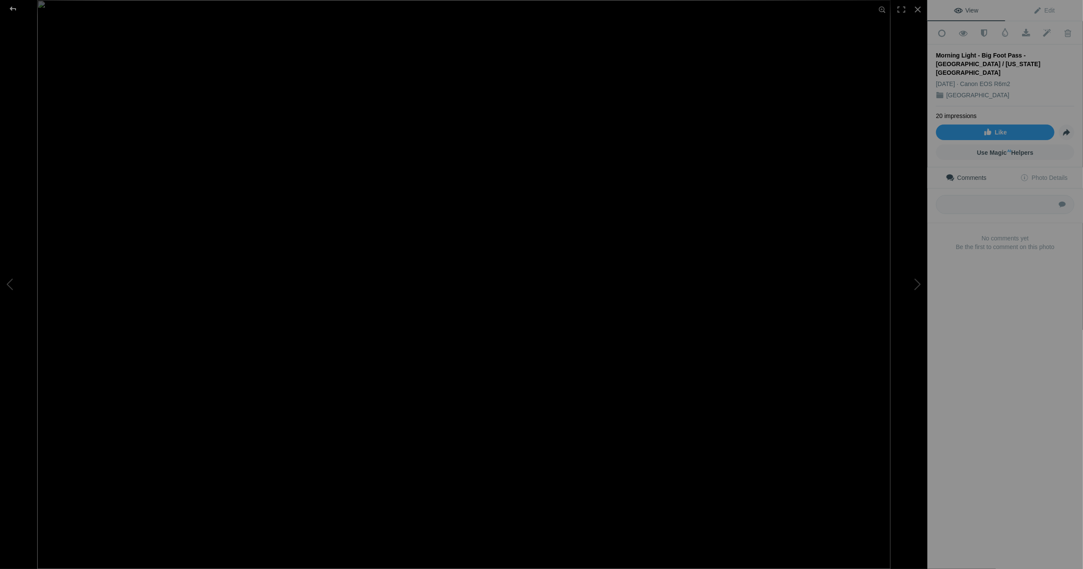
click at [13, 6] on div at bounding box center [12, 8] width 31 height 17
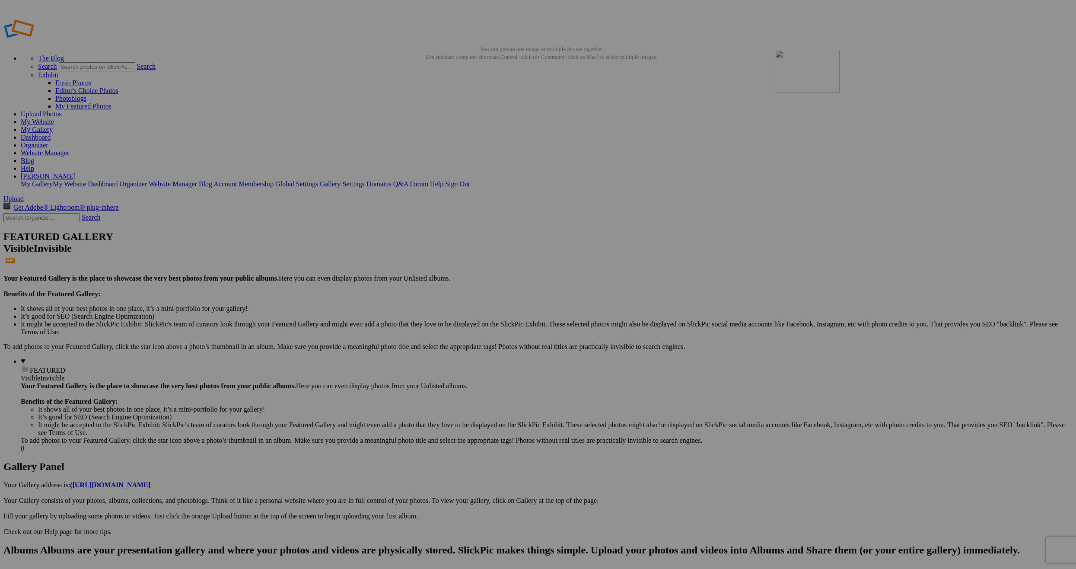
drag, startPoint x: 1016, startPoint y: 127, endPoint x: 902, endPoint y: 120, distance: 113.9
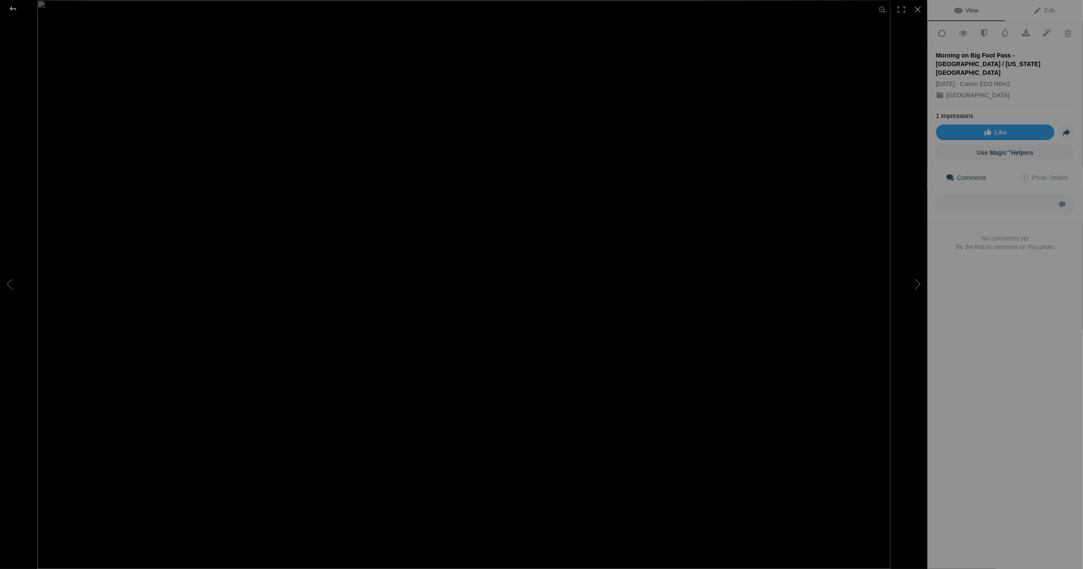
click at [13, 6] on div at bounding box center [12, 8] width 31 height 17
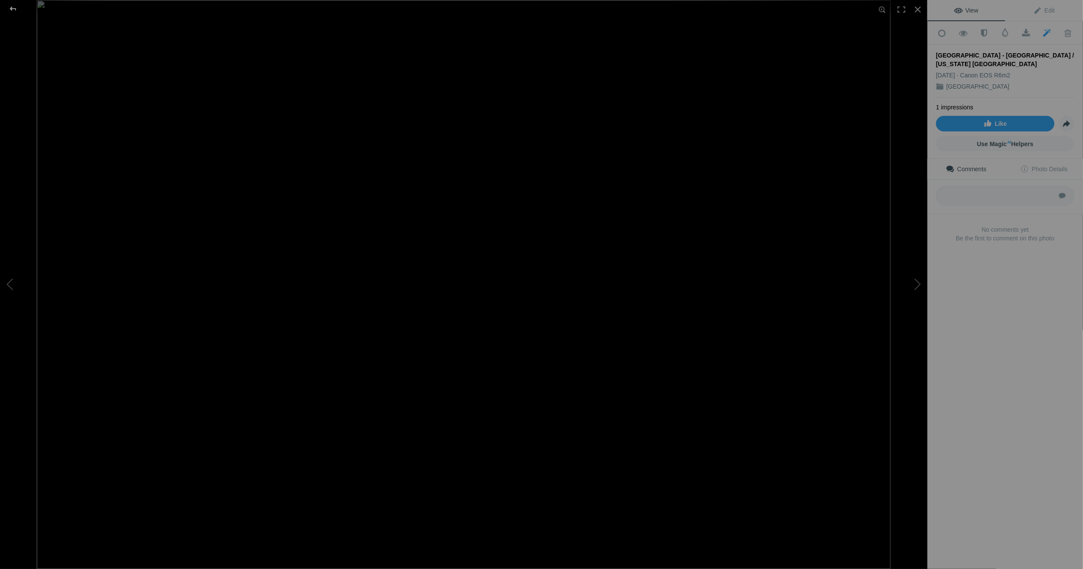
click at [15, 7] on div at bounding box center [12, 8] width 31 height 17
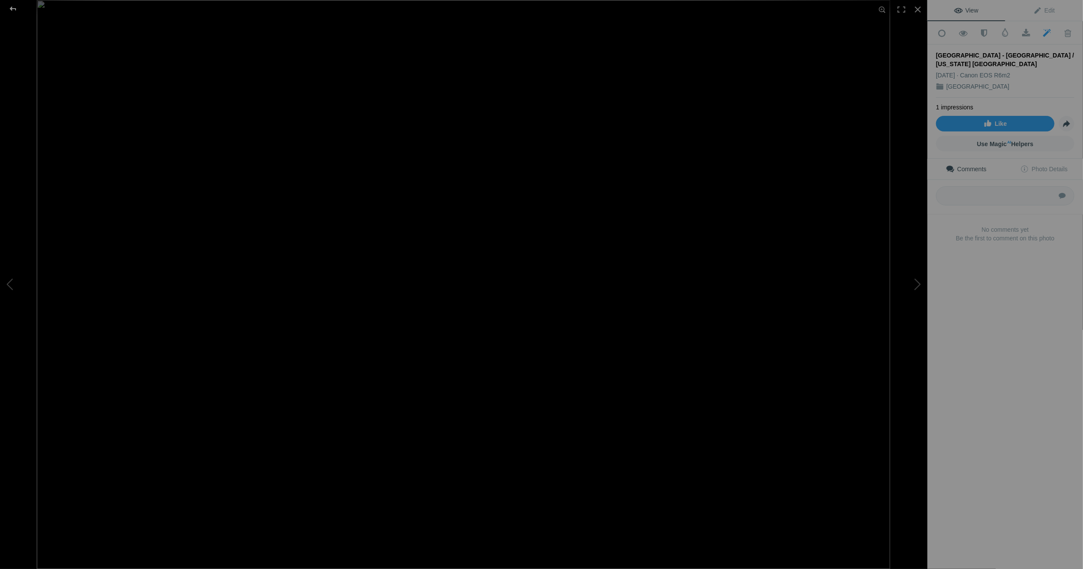
click at [13, 6] on div at bounding box center [12, 8] width 31 height 17
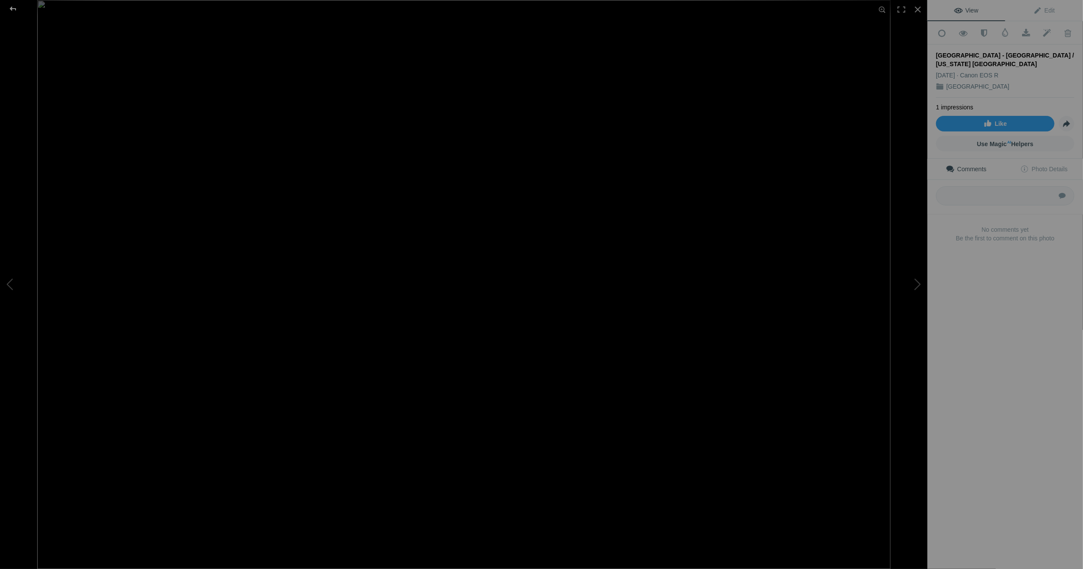
click at [14, 6] on div at bounding box center [12, 8] width 31 height 17
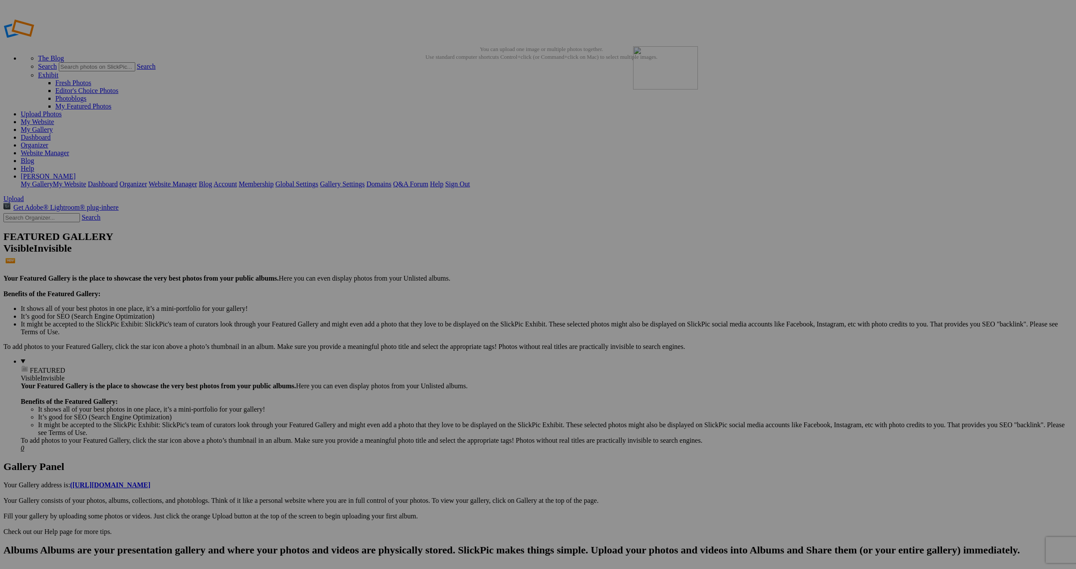
drag, startPoint x: 625, startPoint y: 132, endPoint x: 757, endPoint y: 109, distance: 133.8
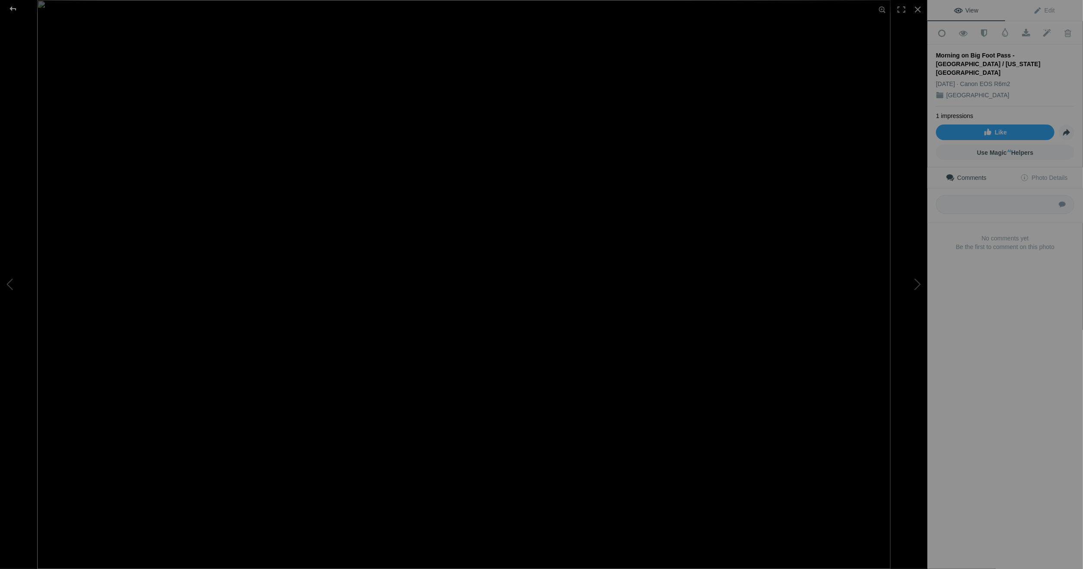
click at [17, 6] on div at bounding box center [12, 8] width 31 height 17
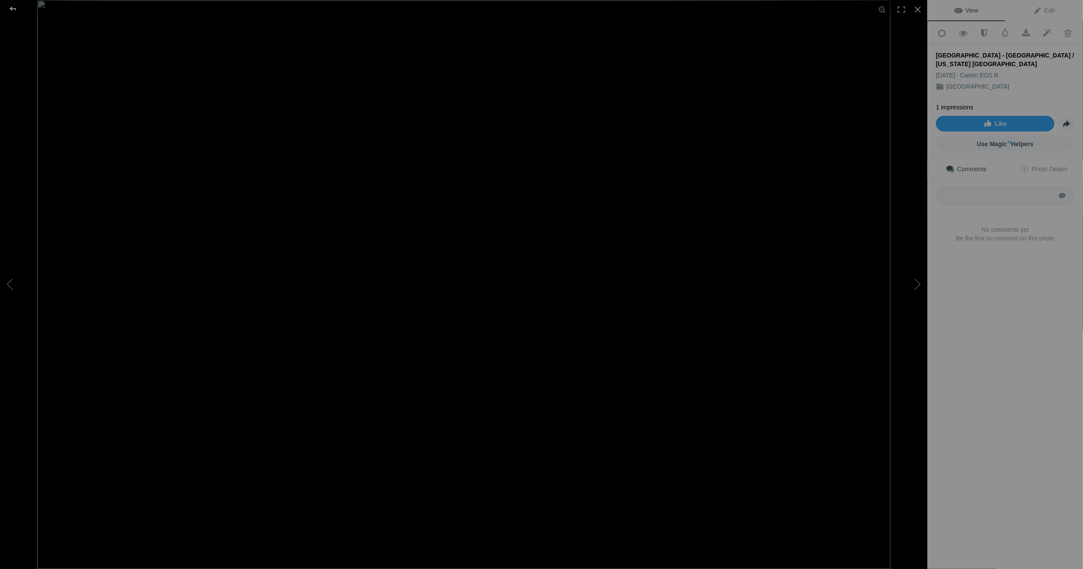
click at [13, 6] on div at bounding box center [12, 8] width 31 height 17
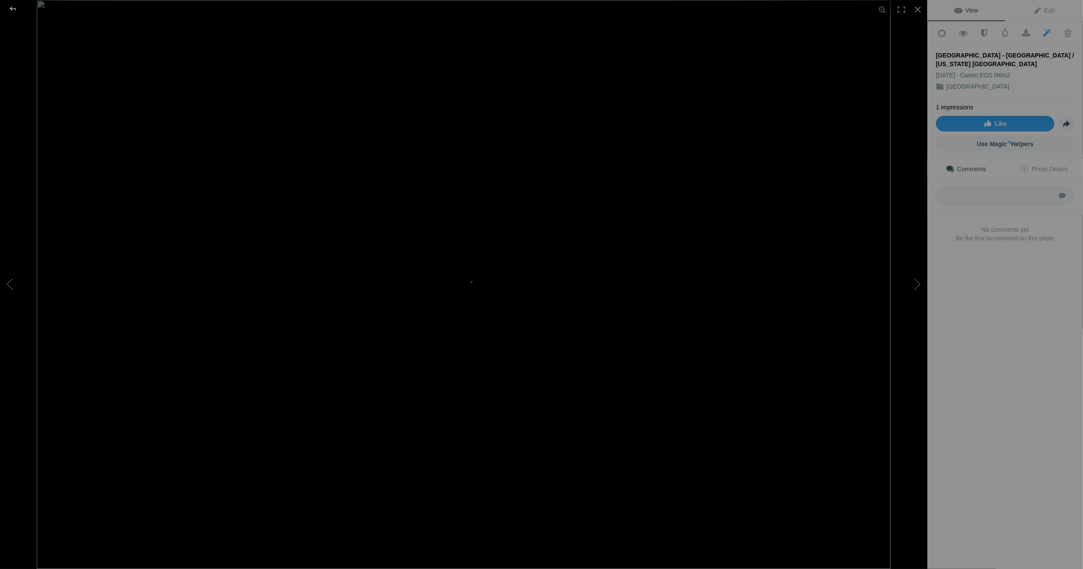
click at [15, 6] on div at bounding box center [12, 8] width 31 height 17
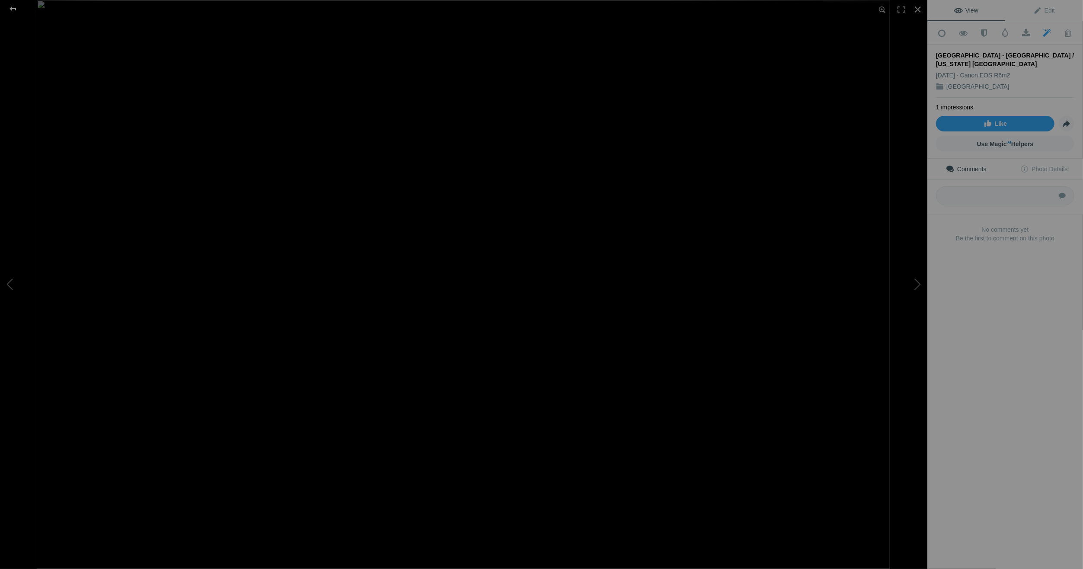
click at [13, 6] on div at bounding box center [12, 8] width 31 height 17
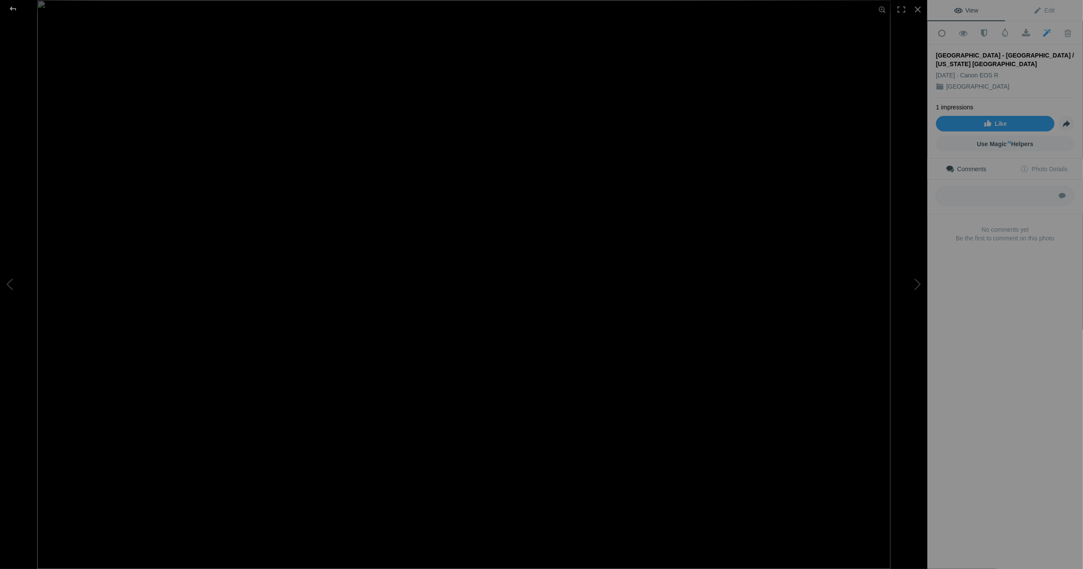
click at [15, 6] on div at bounding box center [12, 8] width 31 height 17
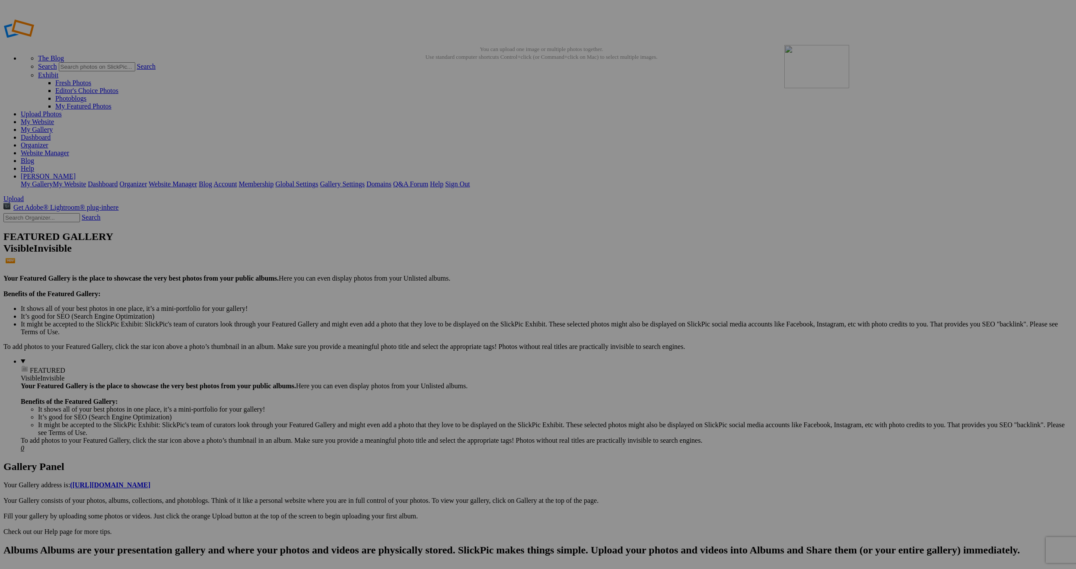
drag, startPoint x: 542, startPoint y: 128, endPoint x: 909, endPoint y: 107, distance: 367.6
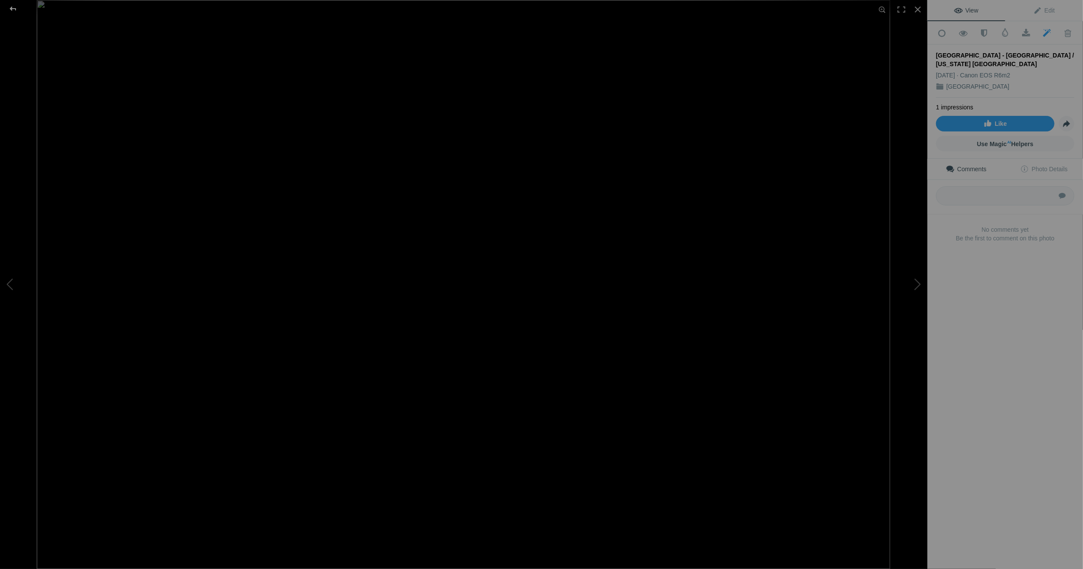
click at [12, 4] on div at bounding box center [12, 8] width 31 height 17
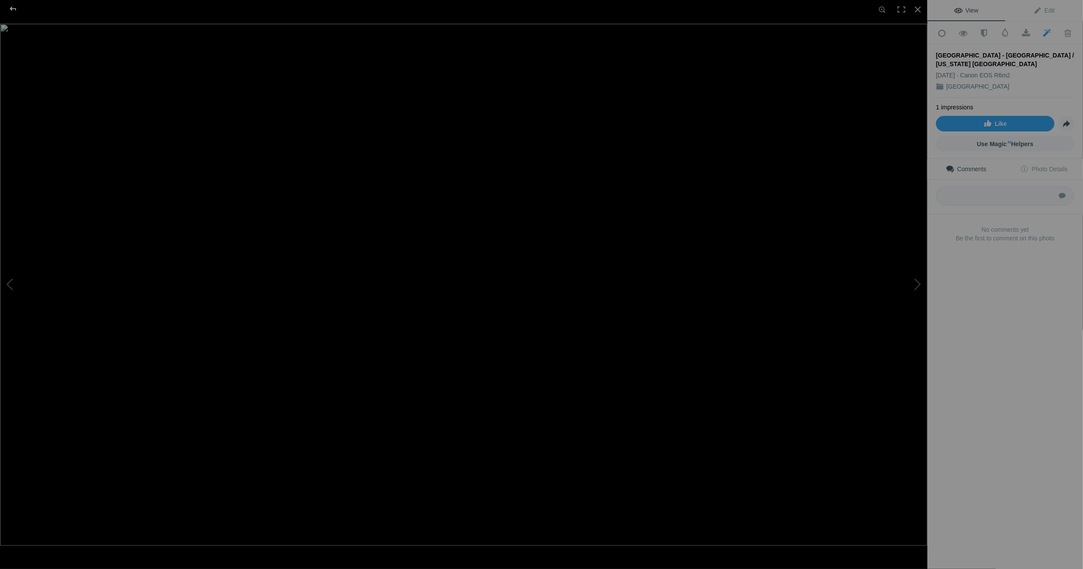
click at [13, 6] on div at bounding box center [12, 8] width 31 height 17
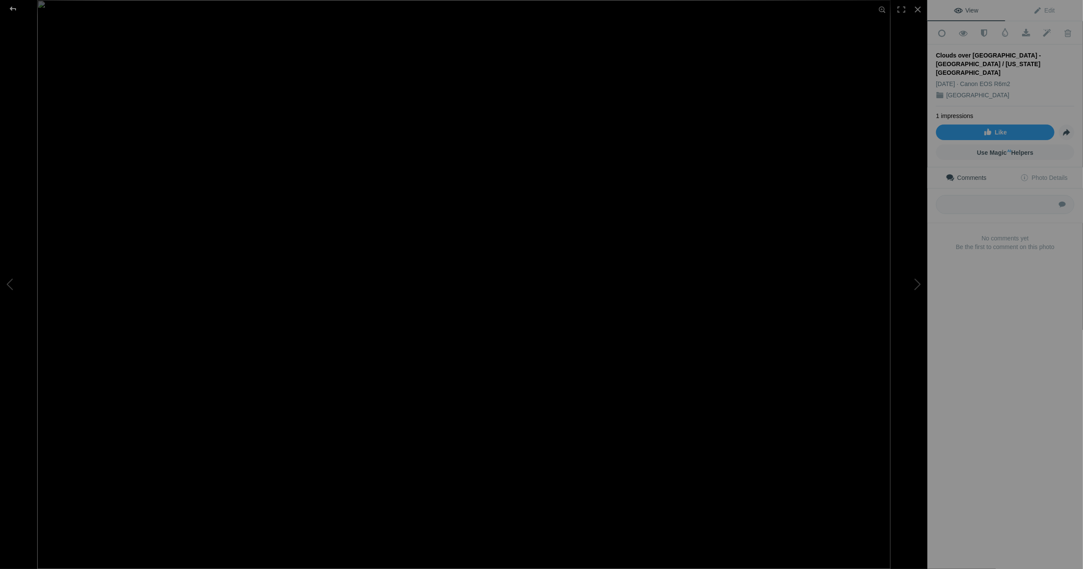
click at [12, 4] on div at bounding box center [12, 8] width 31 height 17
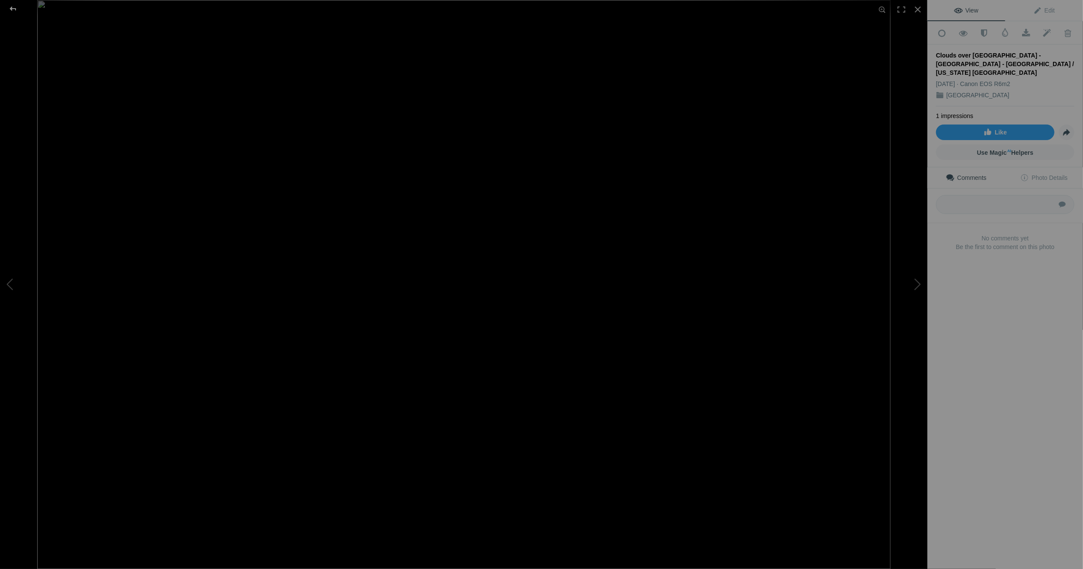
click at [14, 7] on div at bounding box center [12, 8] width 31 height 17
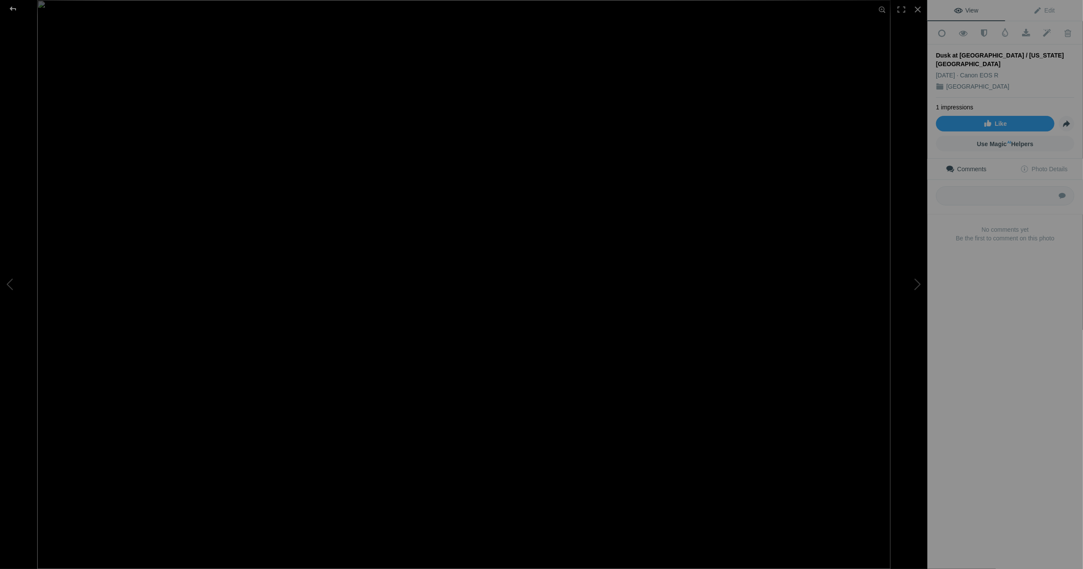
click at [13, 6] on div at bounding box center [12, 8] width 31 height 17
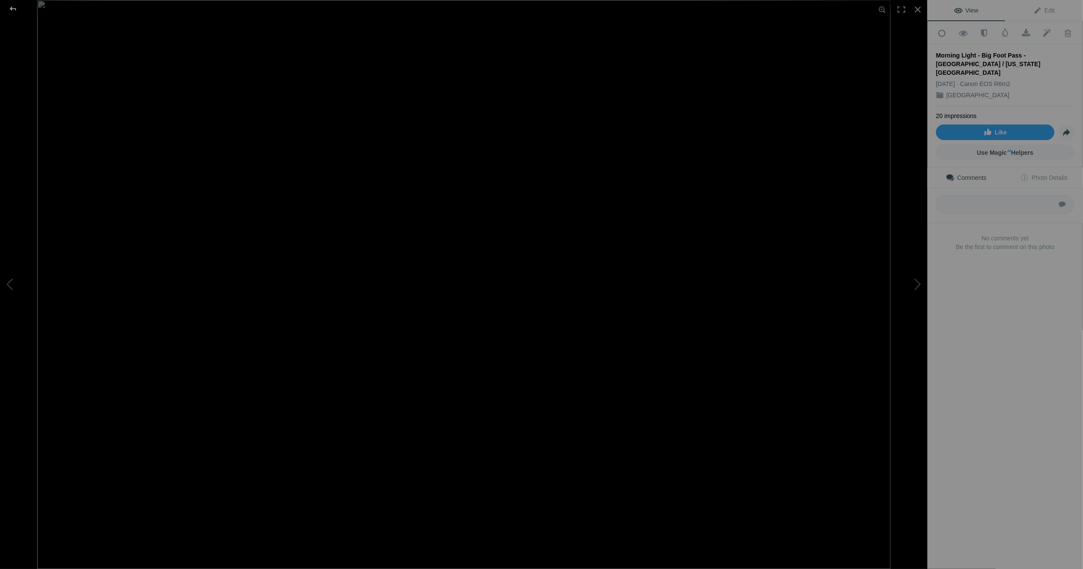
click at [12, 7] on div at bounding box center [12, 8] width 31 height 17
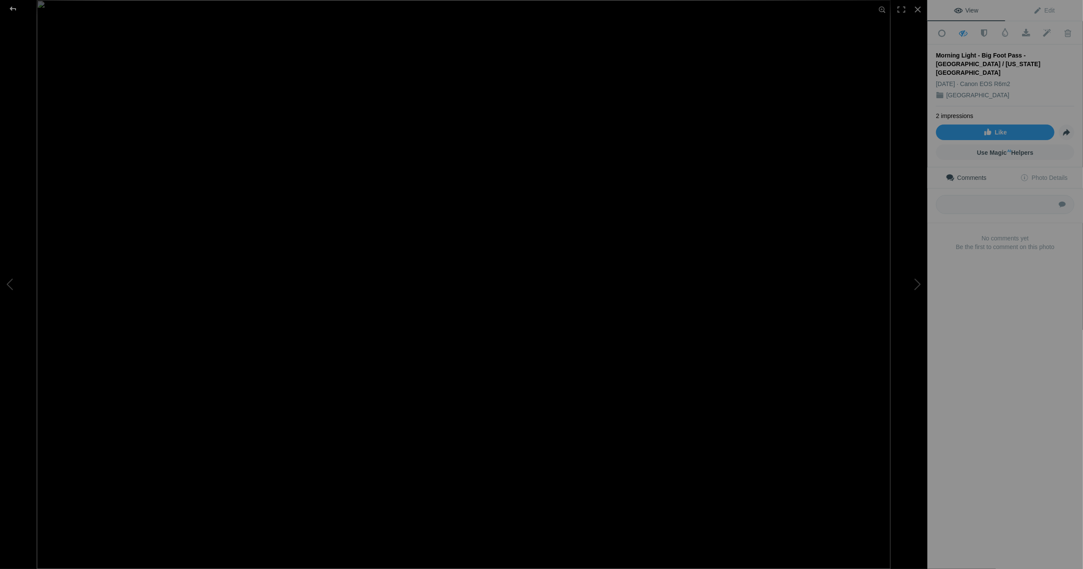
click at [16, 7] on div at bounding box center [12, 8] width 31 height 17
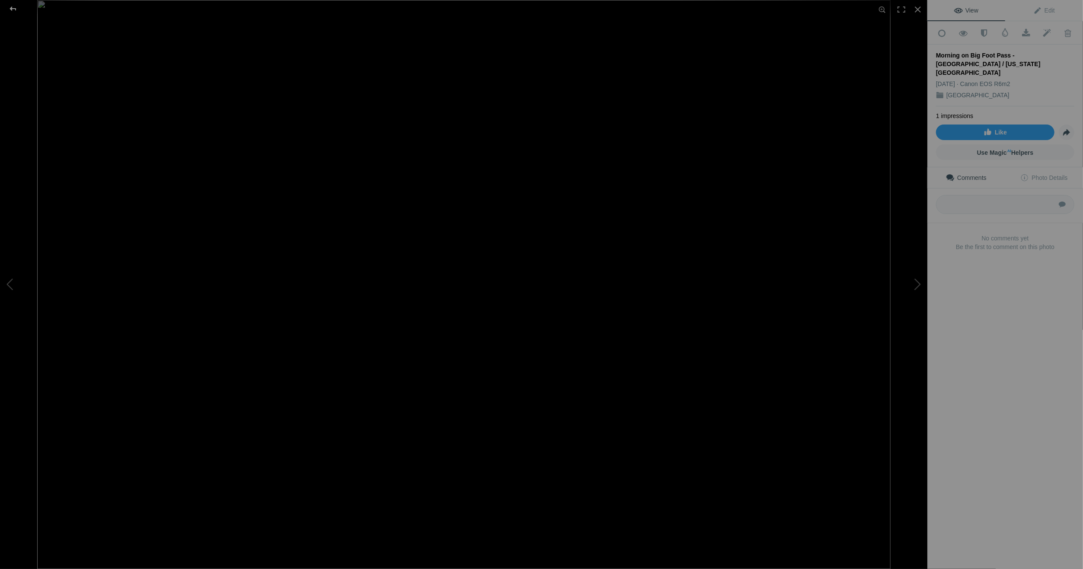
click at [13, 8] on div at bounding box center [12, 8] width 31 height 17
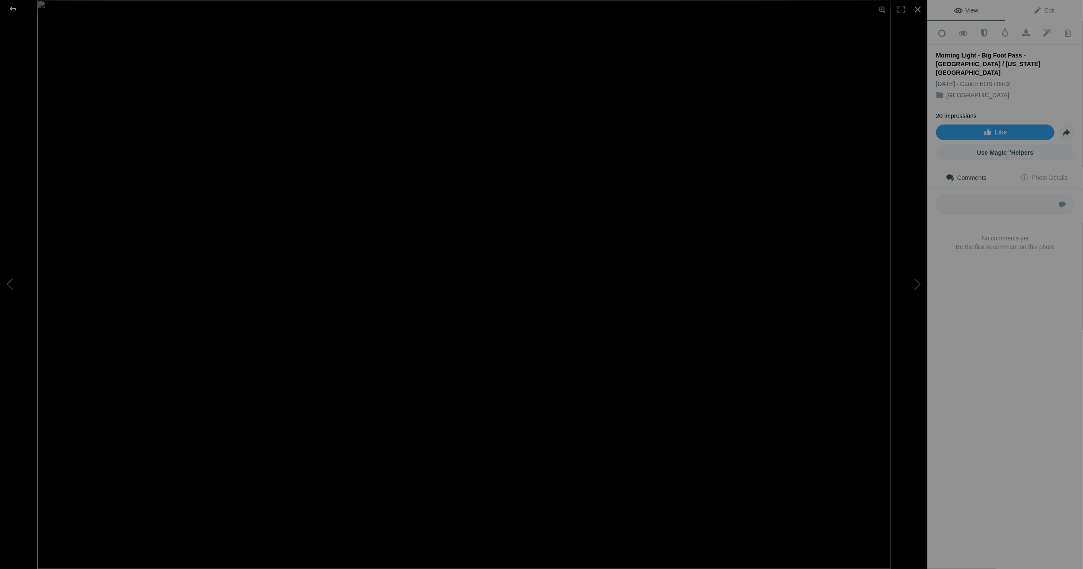
click at [12, 4] on div at bounding box center [12, 8] width 31 height 17
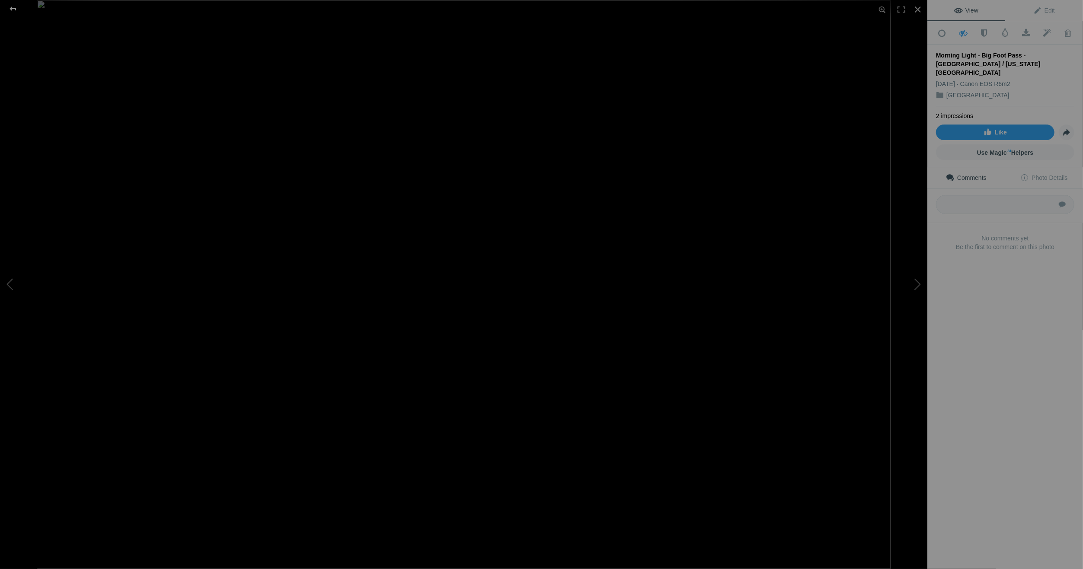
click at [13, 8] on div at bounding box center [12, 8] width 31 height 17
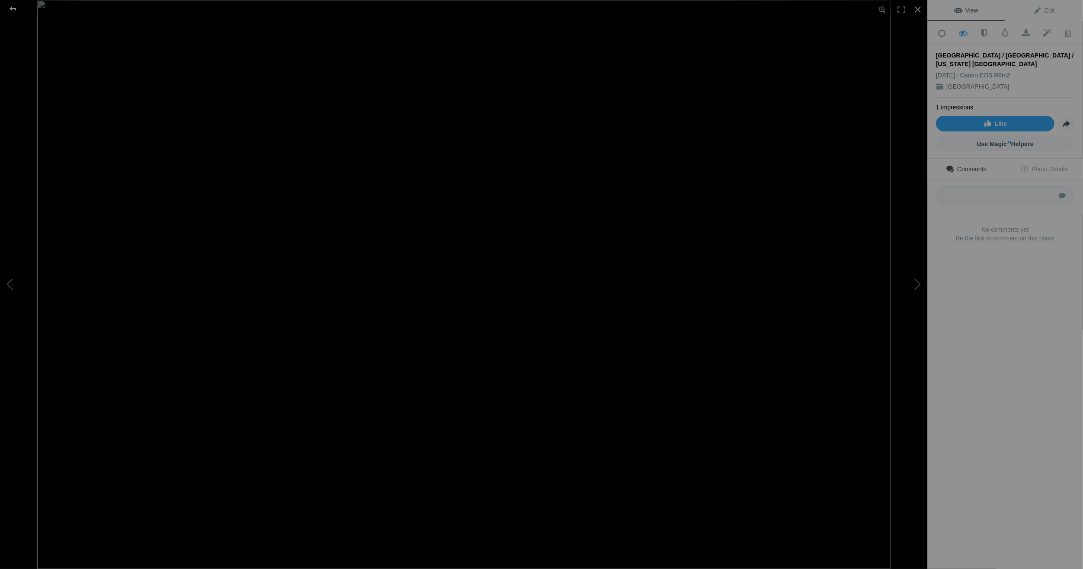
click at [14, 7] on div at bounding box center [12, 8] width 31 height 17
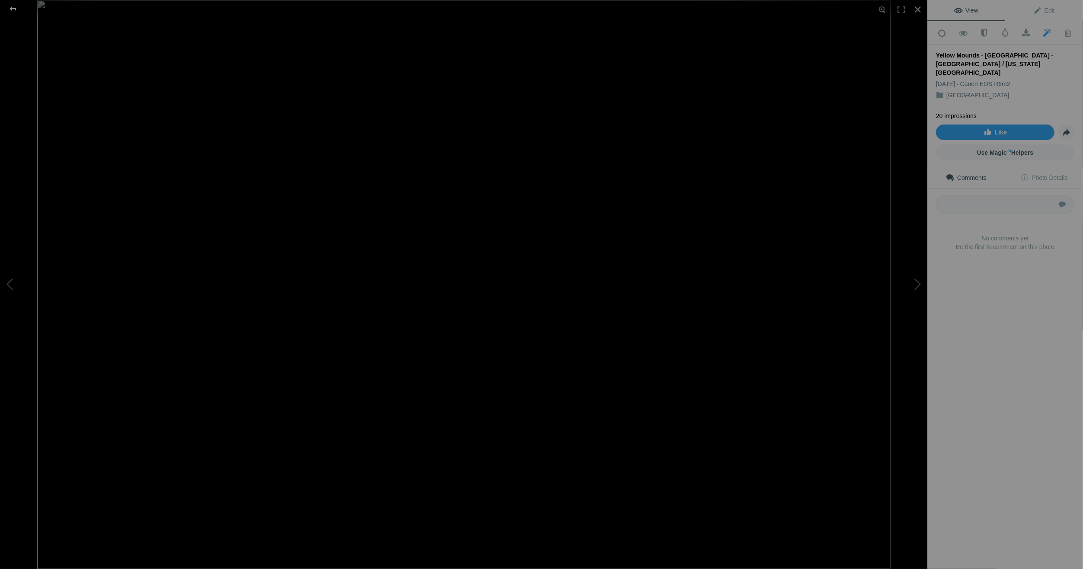
click at [13, 6] on div at bounding box center [12, 8] width 31 height 17
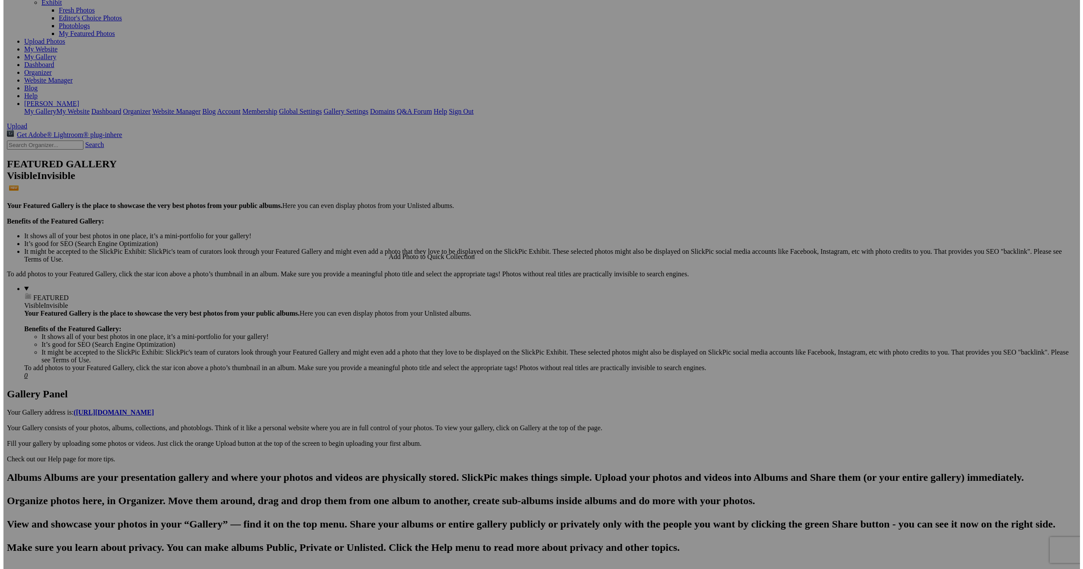
scroll to position [86, 0]
